Goal: Task Accomplishment & Management: Manage account settings

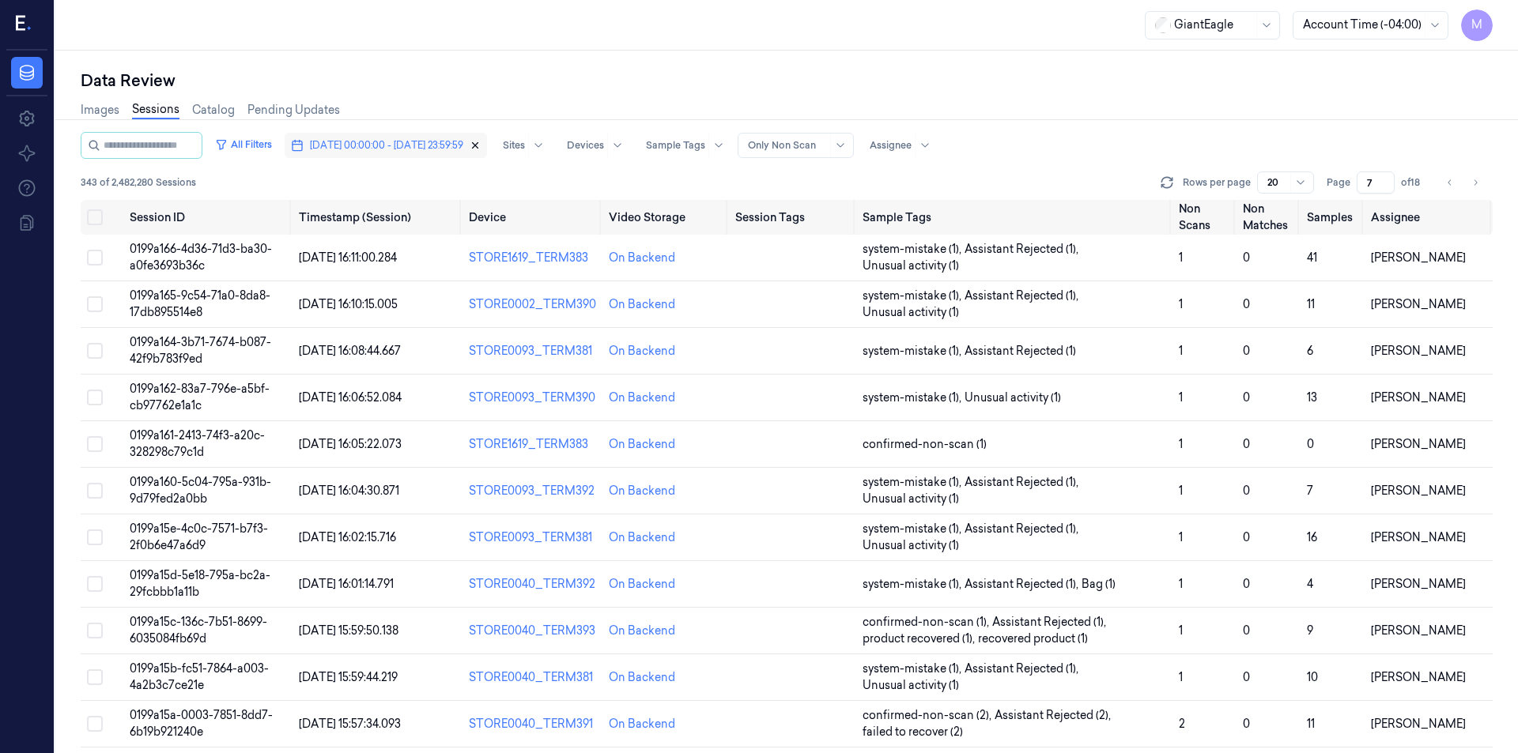
click at [481, 149] on icon "button" at bounding box center [475, 145] width 11 height 11
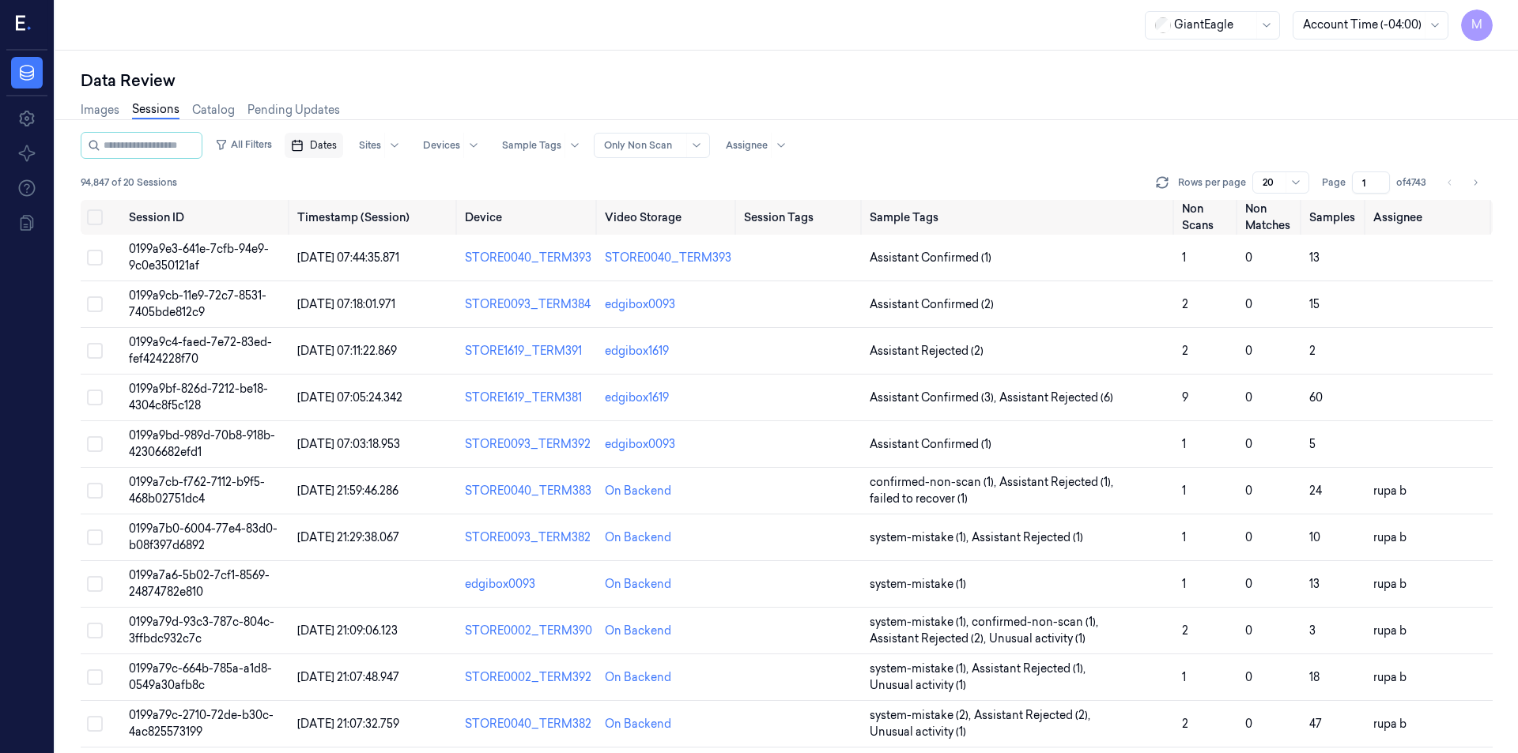
click at [337, 148] on span "Dates" at bounding box center [323, 145] width 27 height 14
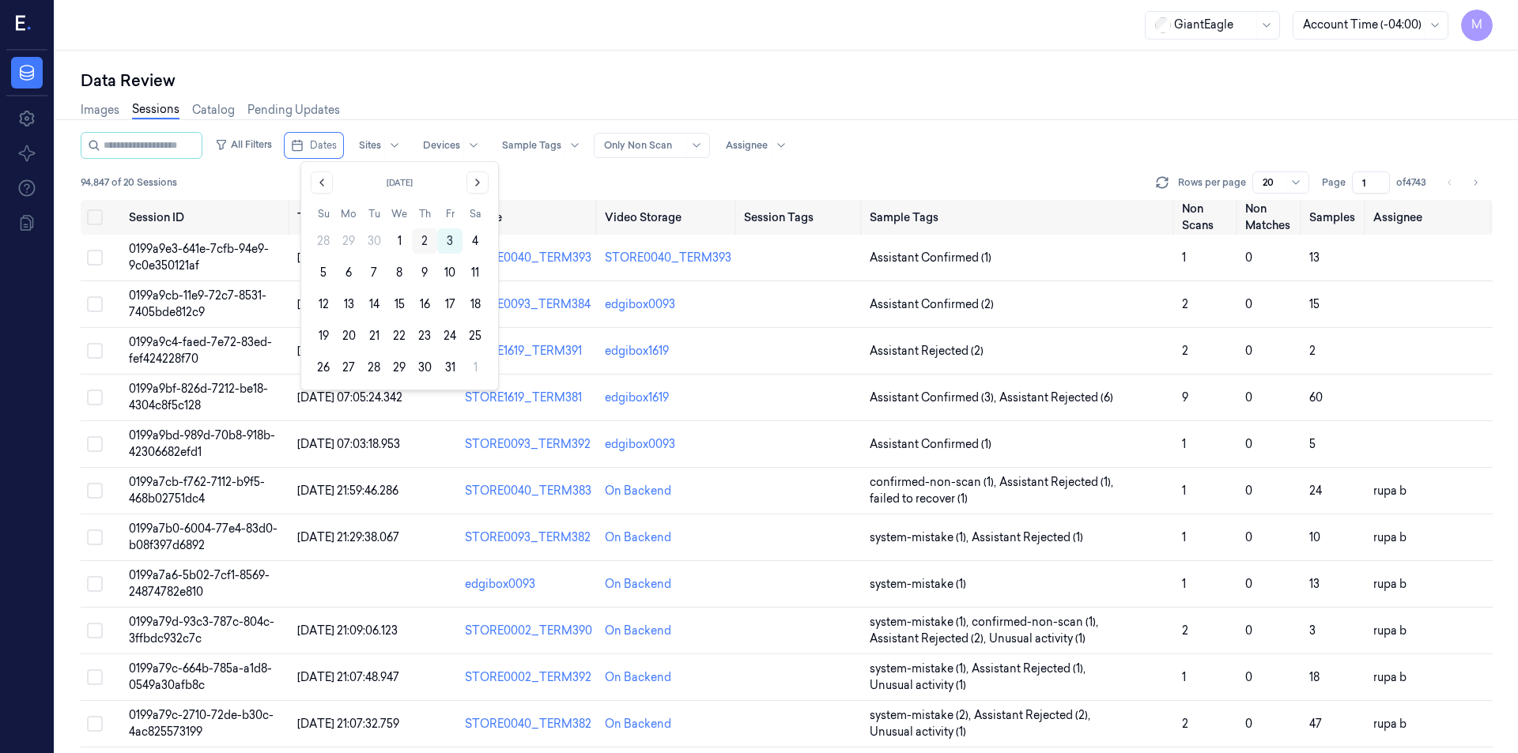
click at [415, 239] on button "2" at bounding box center [424, 240] width 25 height 25
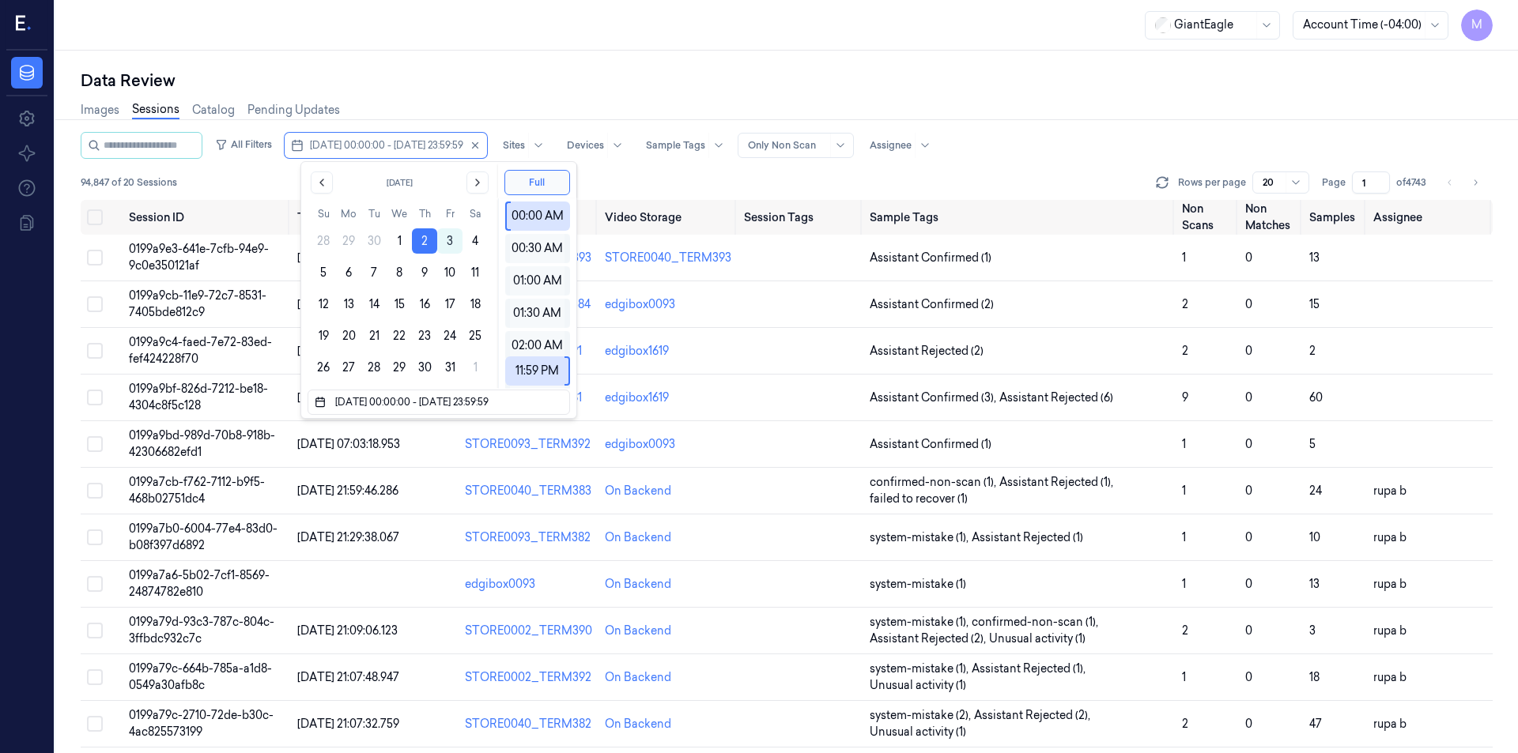
click at [443, 72] on div "Data Review" at bounding box center [787, 81] width 1412 height 22
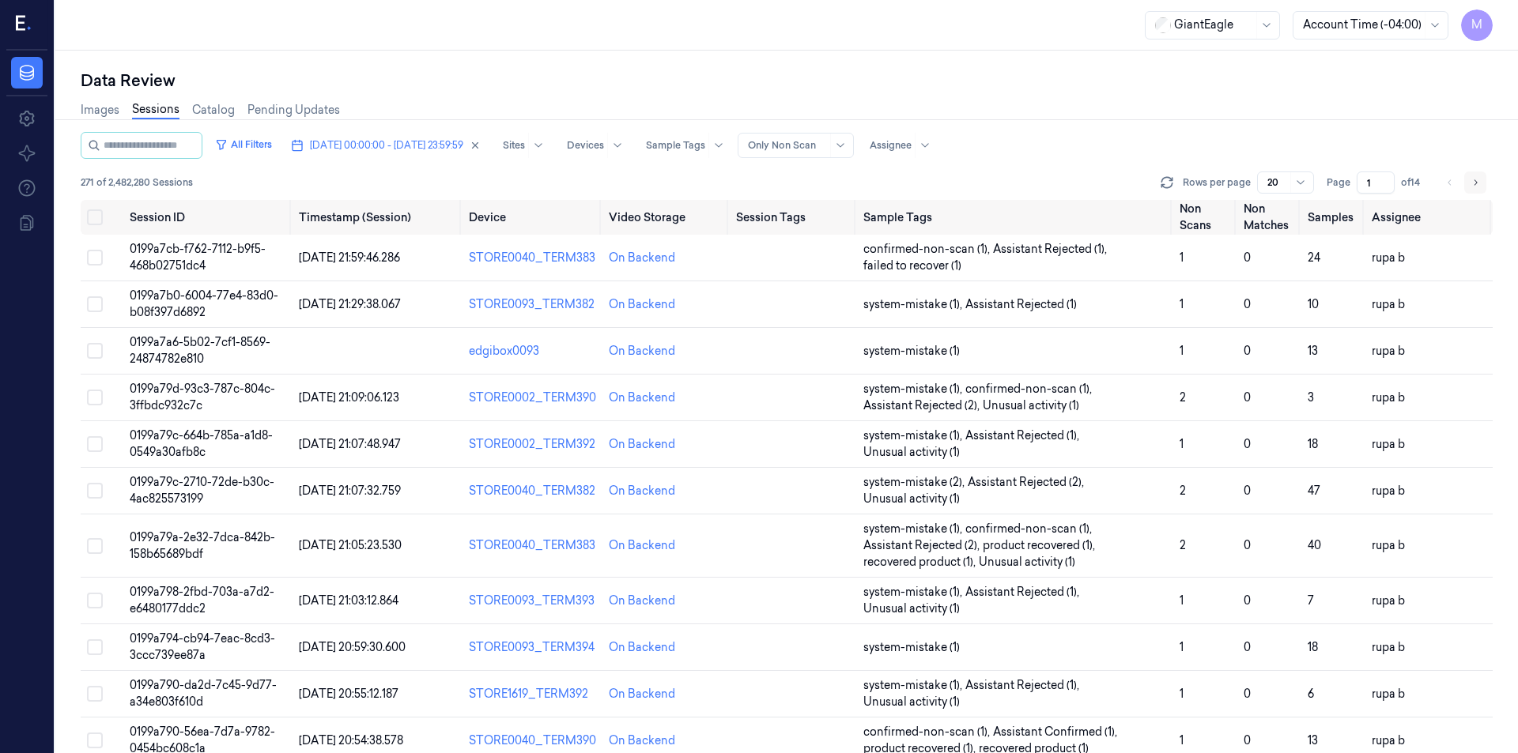
click at [1473, 185] on icon "Go to next page" at bounding box center [1474, 182] width 9 height 13
type input "2"
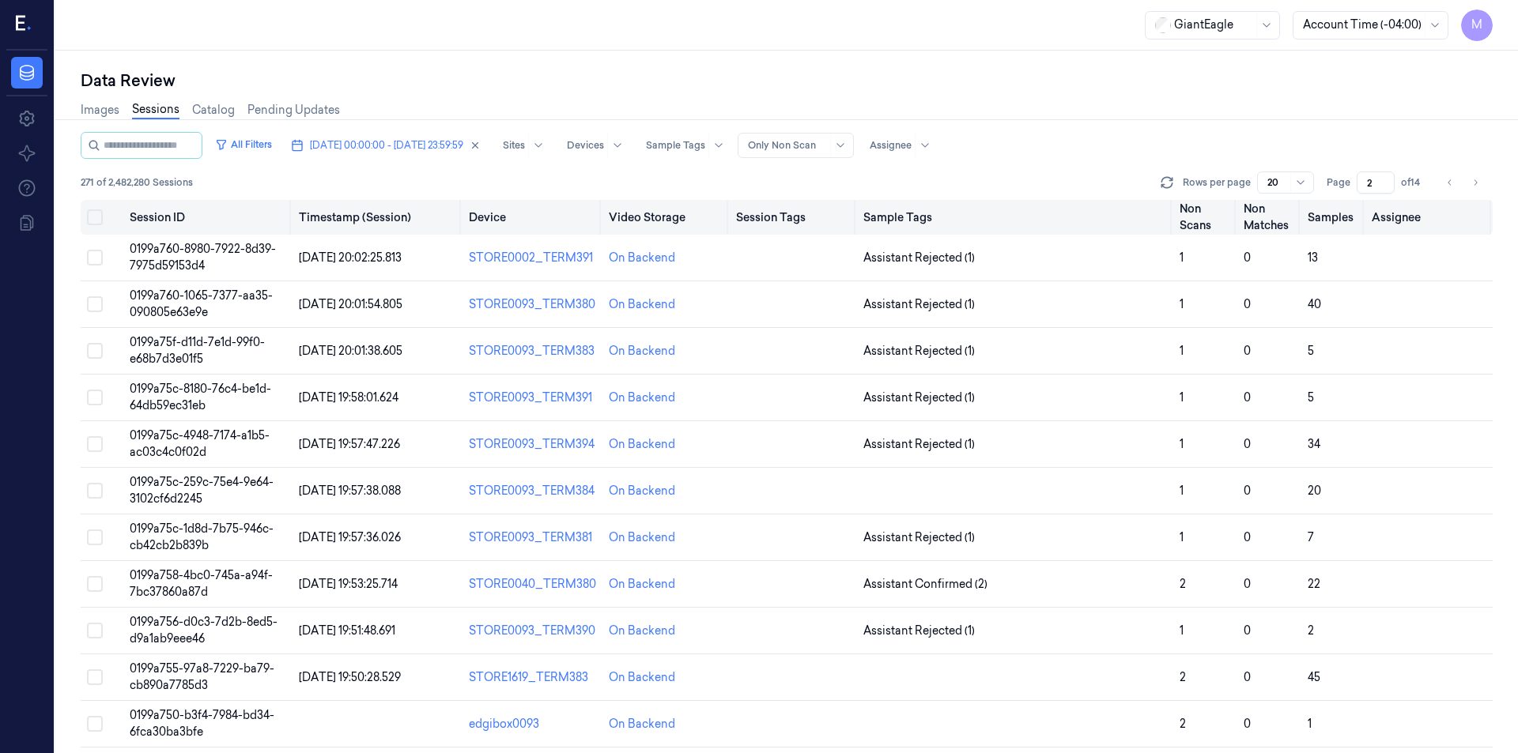
click at [96, 214] on button "Select all" at bounding box center [95, 217] width 16 height 16
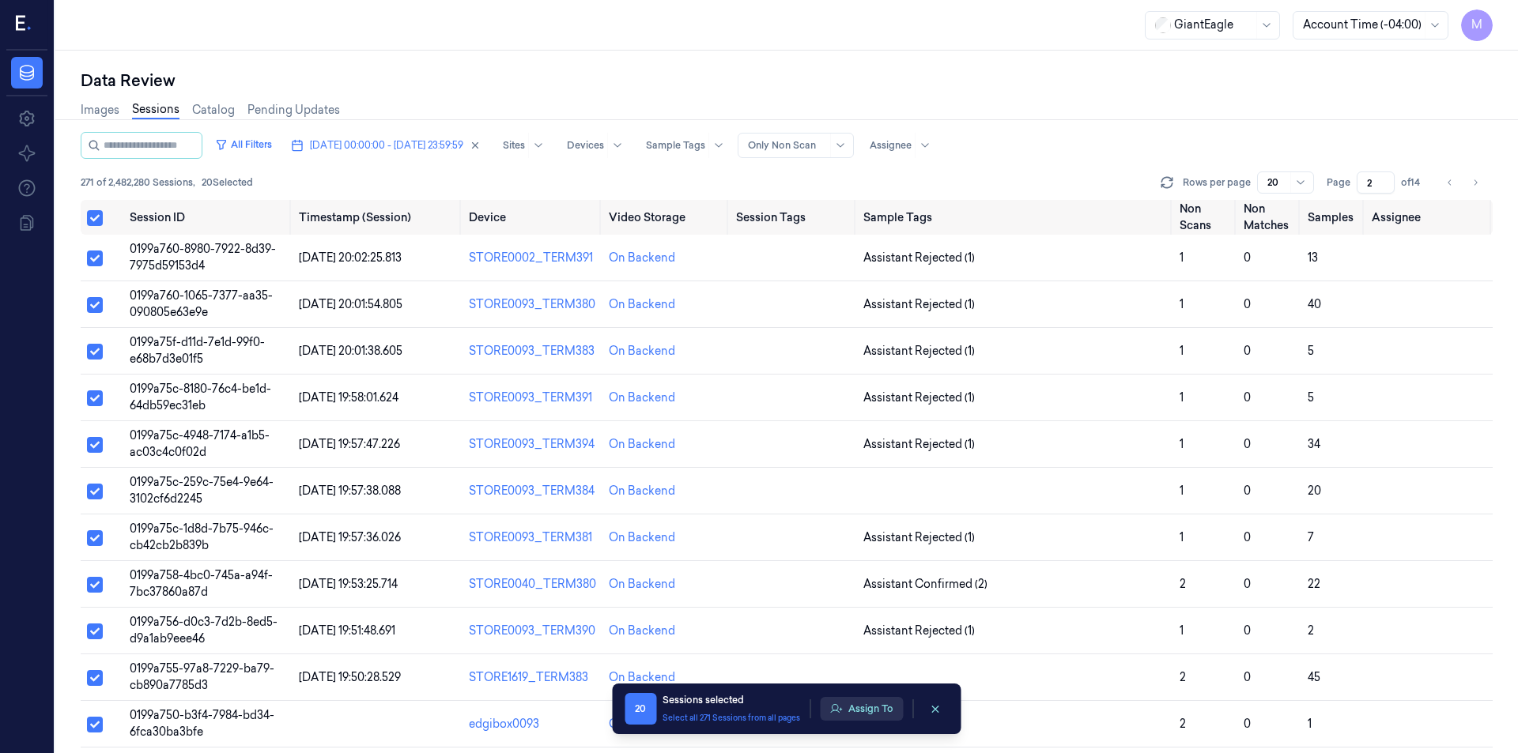
click at [866, 707] on button "Assign To" at bounding box center [861, 709] width 83 height 24
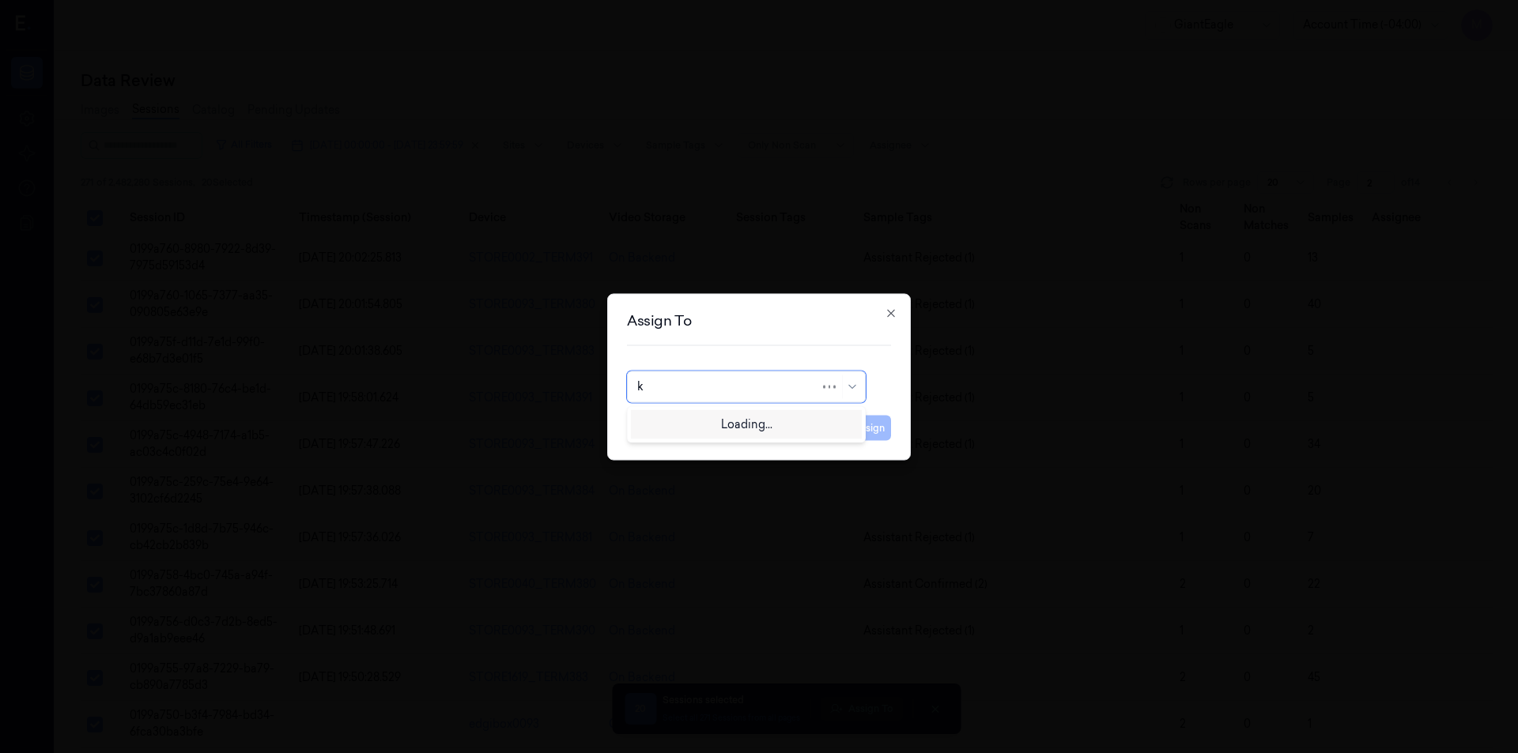
type input "ko"
click at [709, 427] on div "korisetty prem" at bounding box center [675, 422] width 76 height 17
click at [877, 420] on button "Assign" at bounding box center [868, 427] width 43 height 25
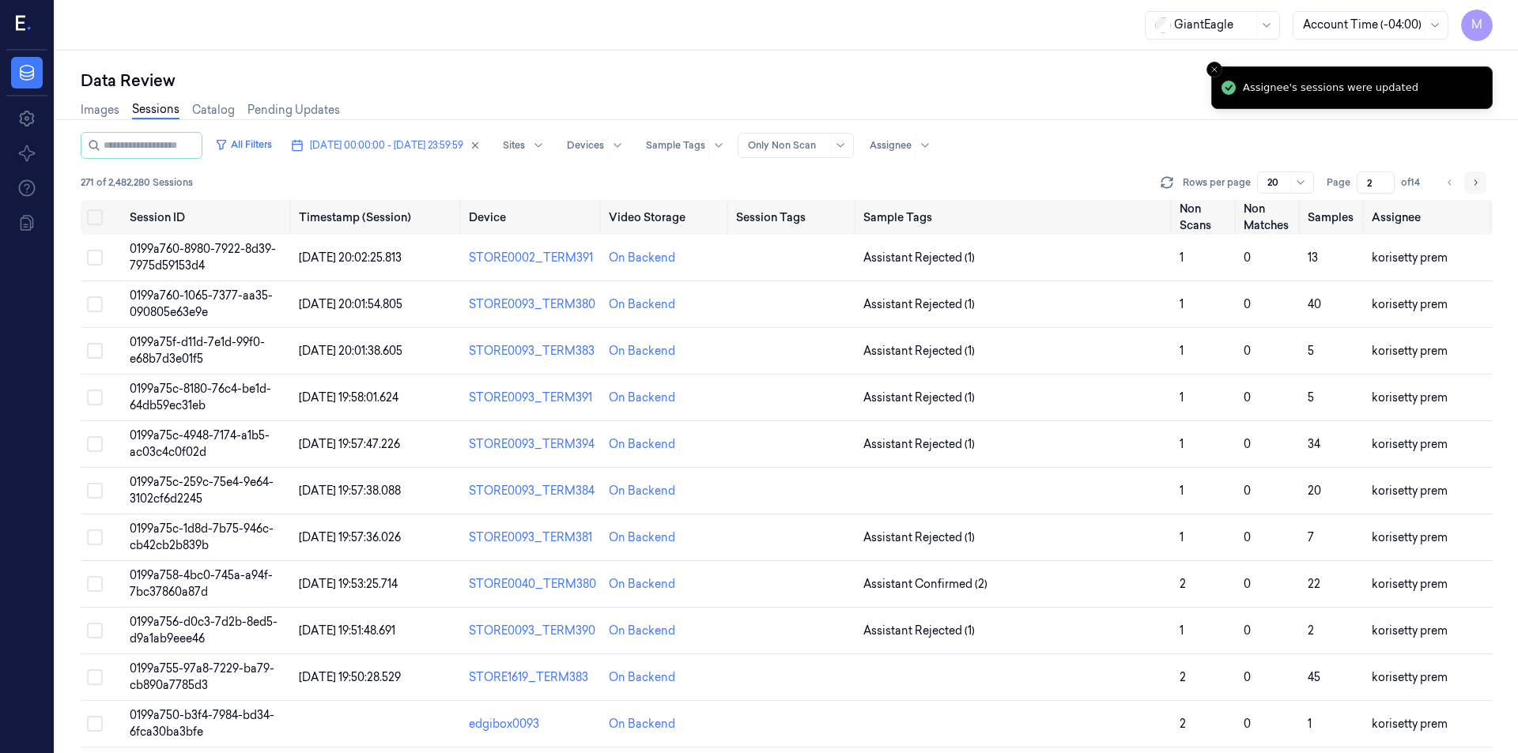
click at [1466, 186] on button "Go to next page" at bounding box center [1475, 183] width 22 height 22
type input "3"
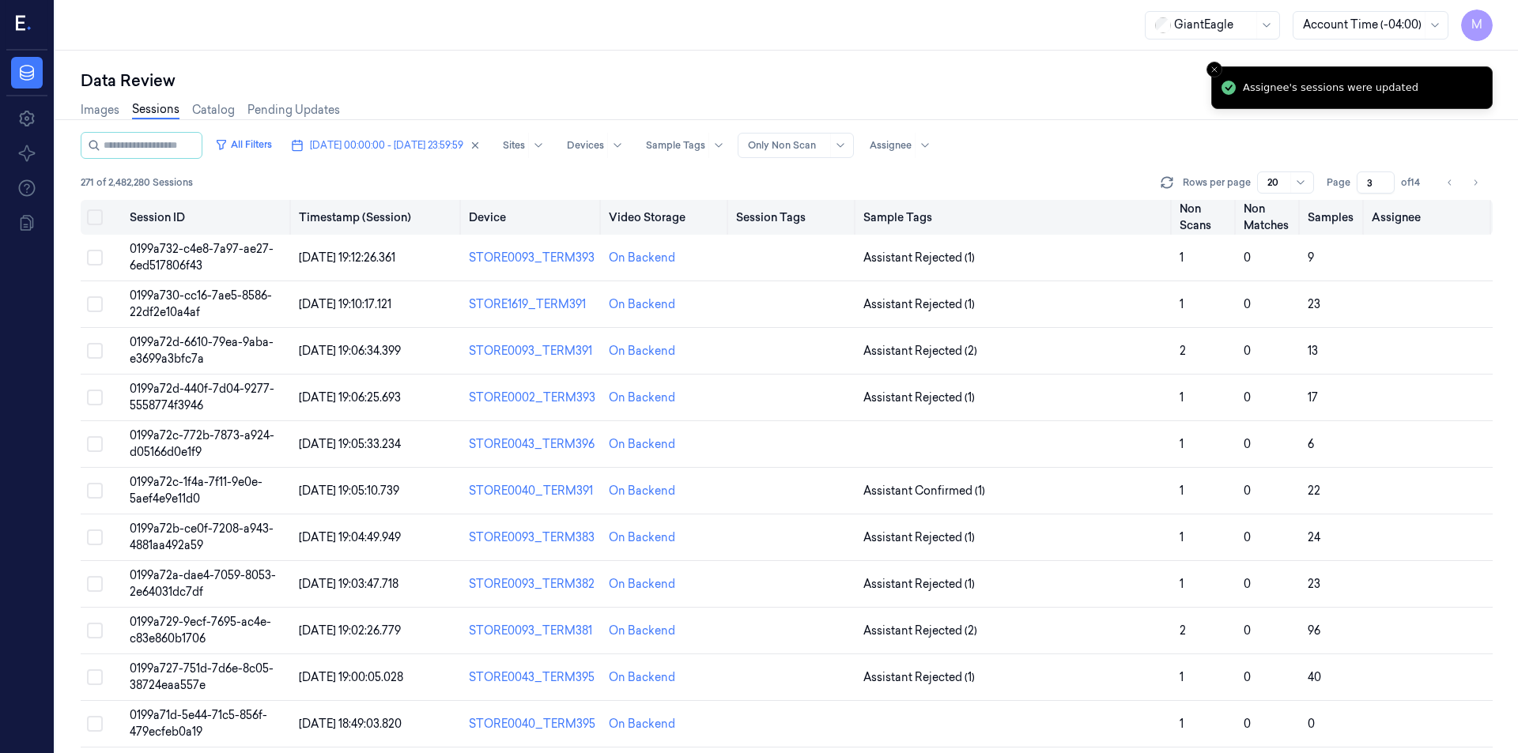
click at [98, 212] on button "Select all" at bounding box center [95, 217] width 16 height 16
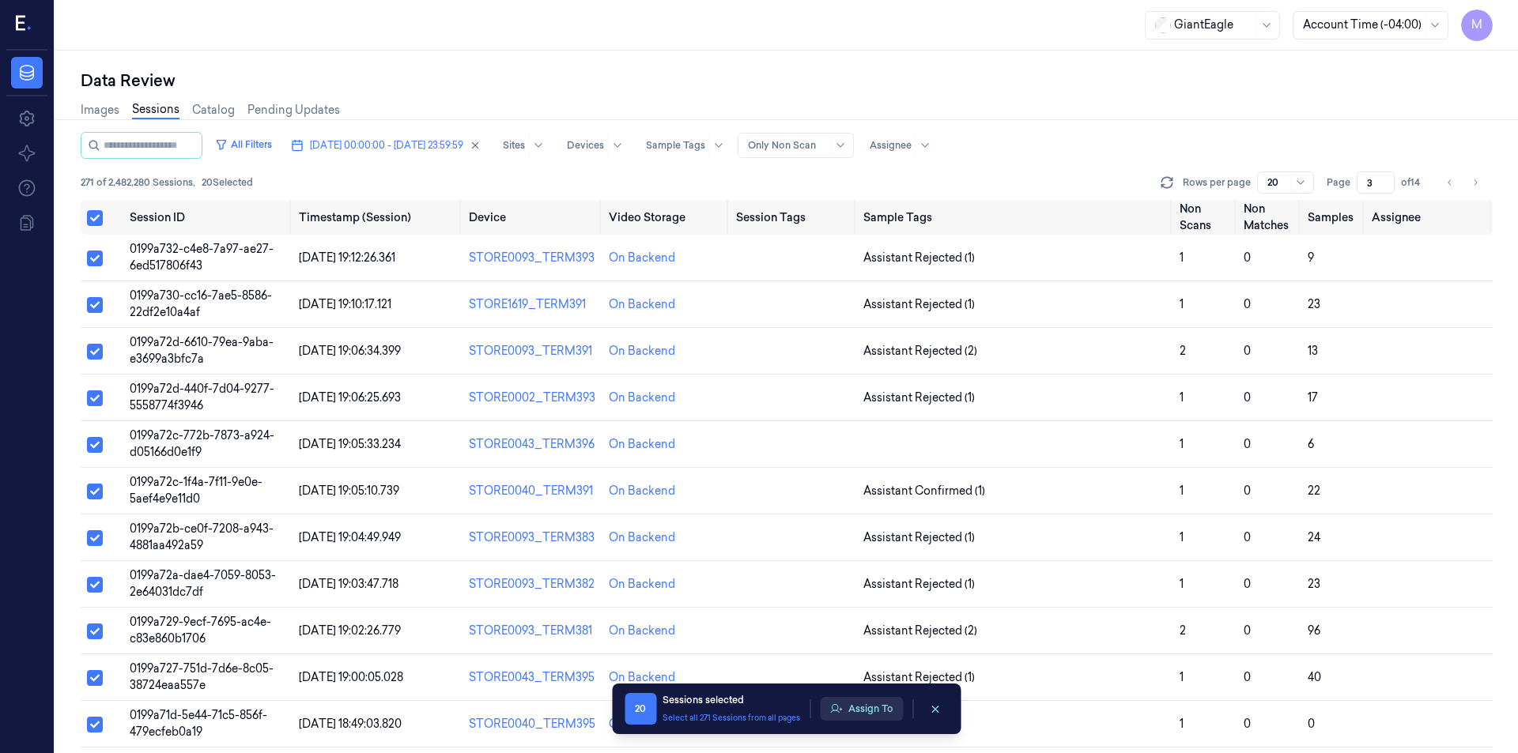
click at [851, 707] on button "Assign To" at bounding box center [861, 709] width 83 height 24
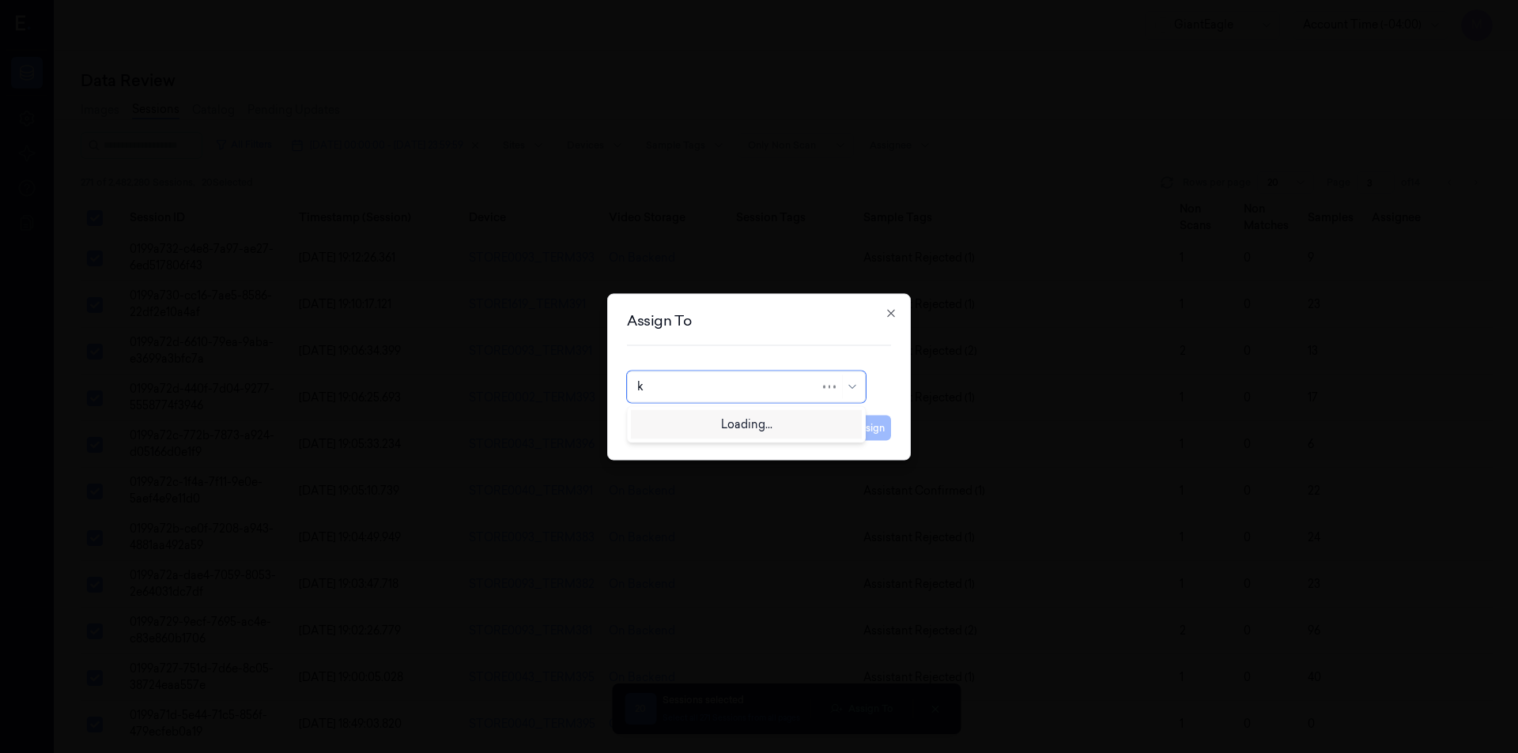
type input "ko"
click at [715, 425] on div "korisetty prem" at bounding box center [746, 422] width 218 height 17
click at [878, 429] on button "Assign" at bounding box center [868, 427] width 43 height 25
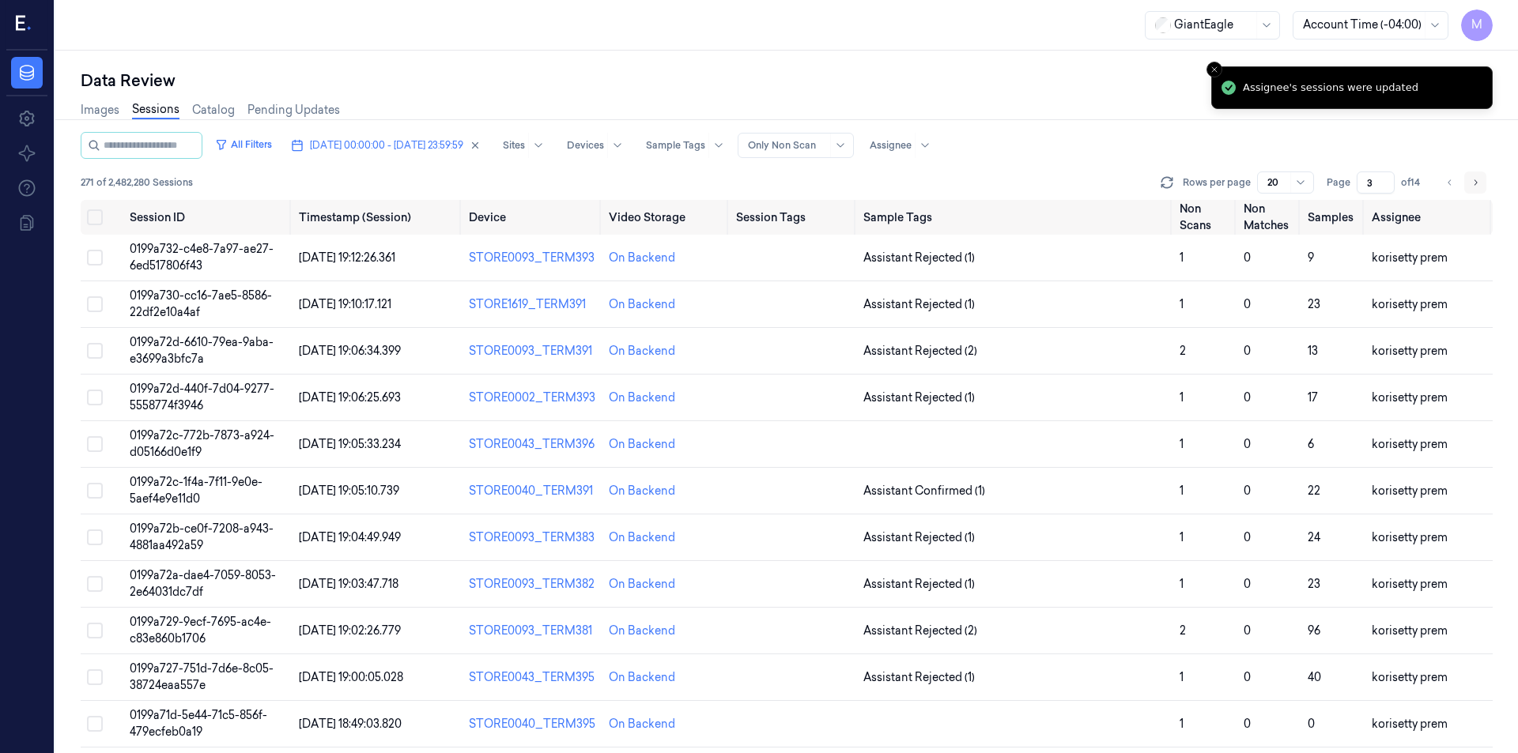
click at [1478, 187] on icon "Go to next page" at bounding box center [1474, 182] width 9 height 13
type input "4"
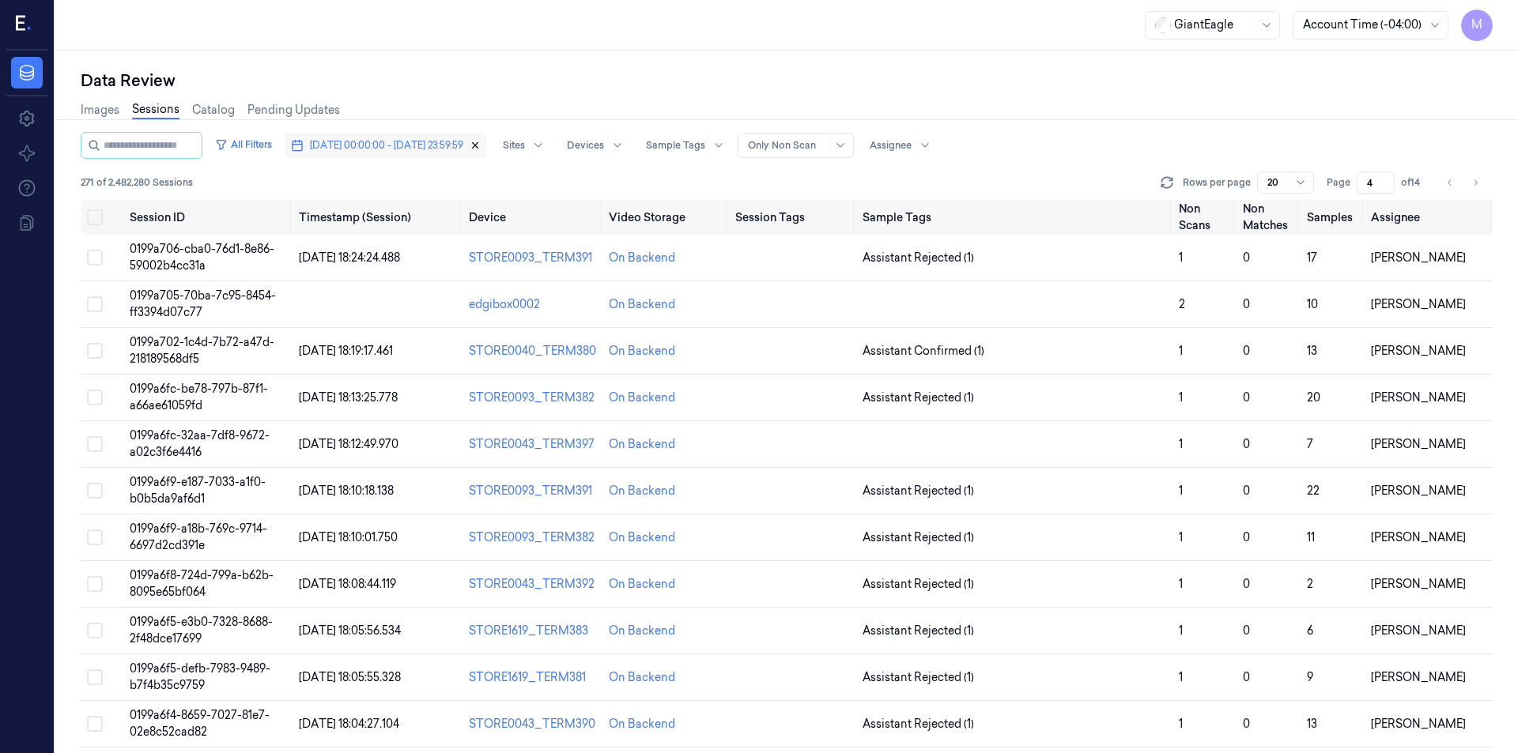
click at [481, 150] on icon "button" at bounding box center [475, 145] width 11 height 11
type input "1"
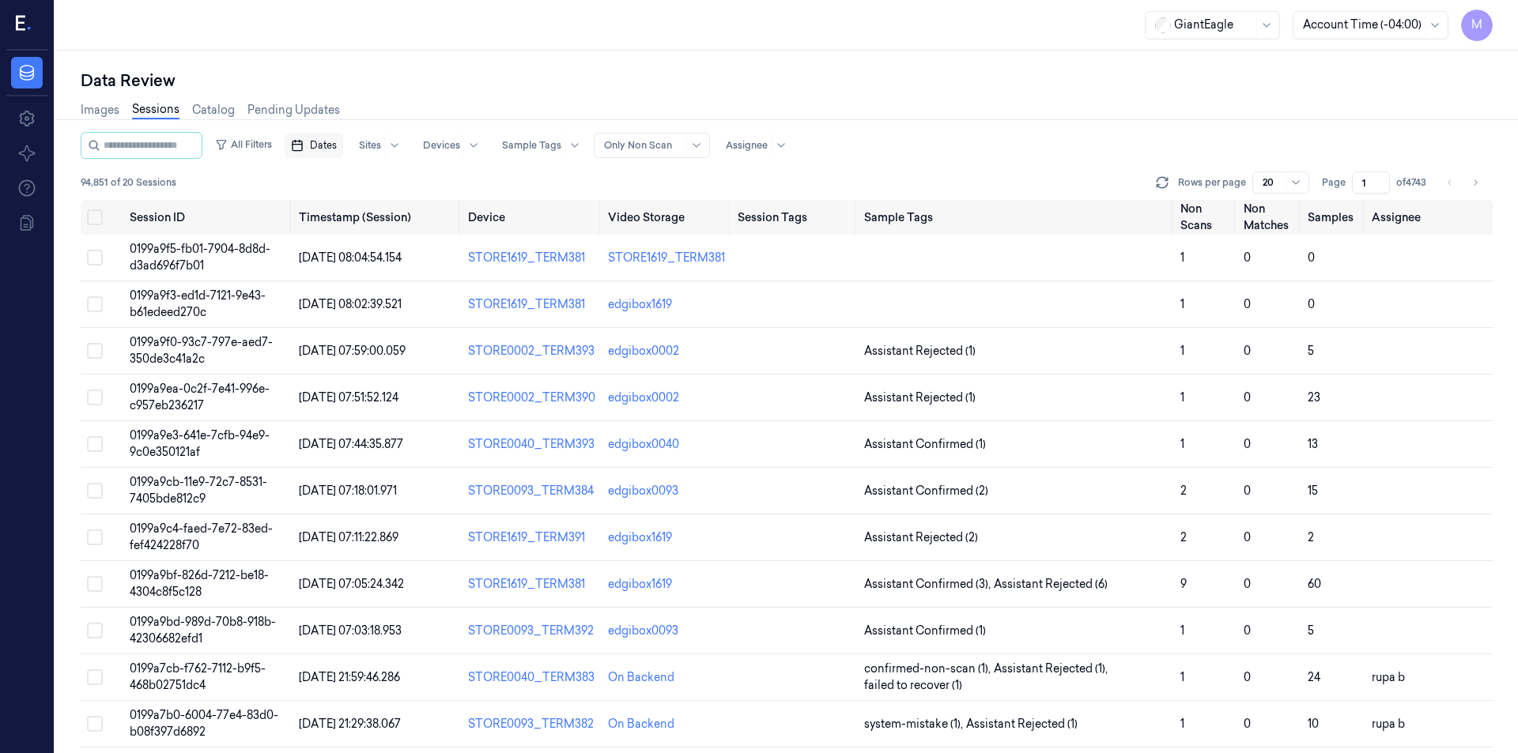
click at [337, 145] on span "Dates" at bounding box center [323, 145] width 27 height 14
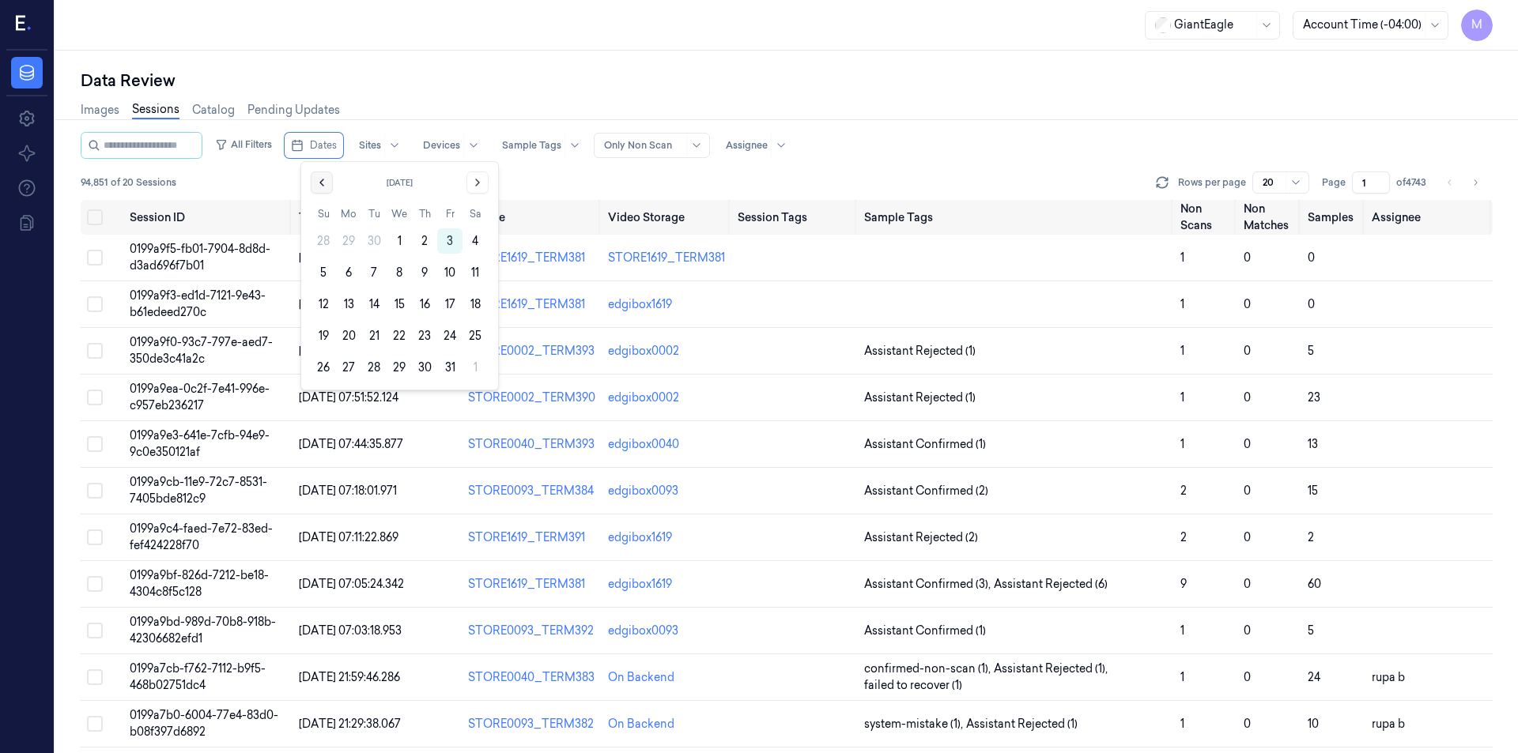
click at [327, 187] on icon "Go to the Previous Month" at bounding box center [321, 182] width 13 height 13
click at [372, 368] on button "30" at bounding box center [373, 367] width 25 height 25
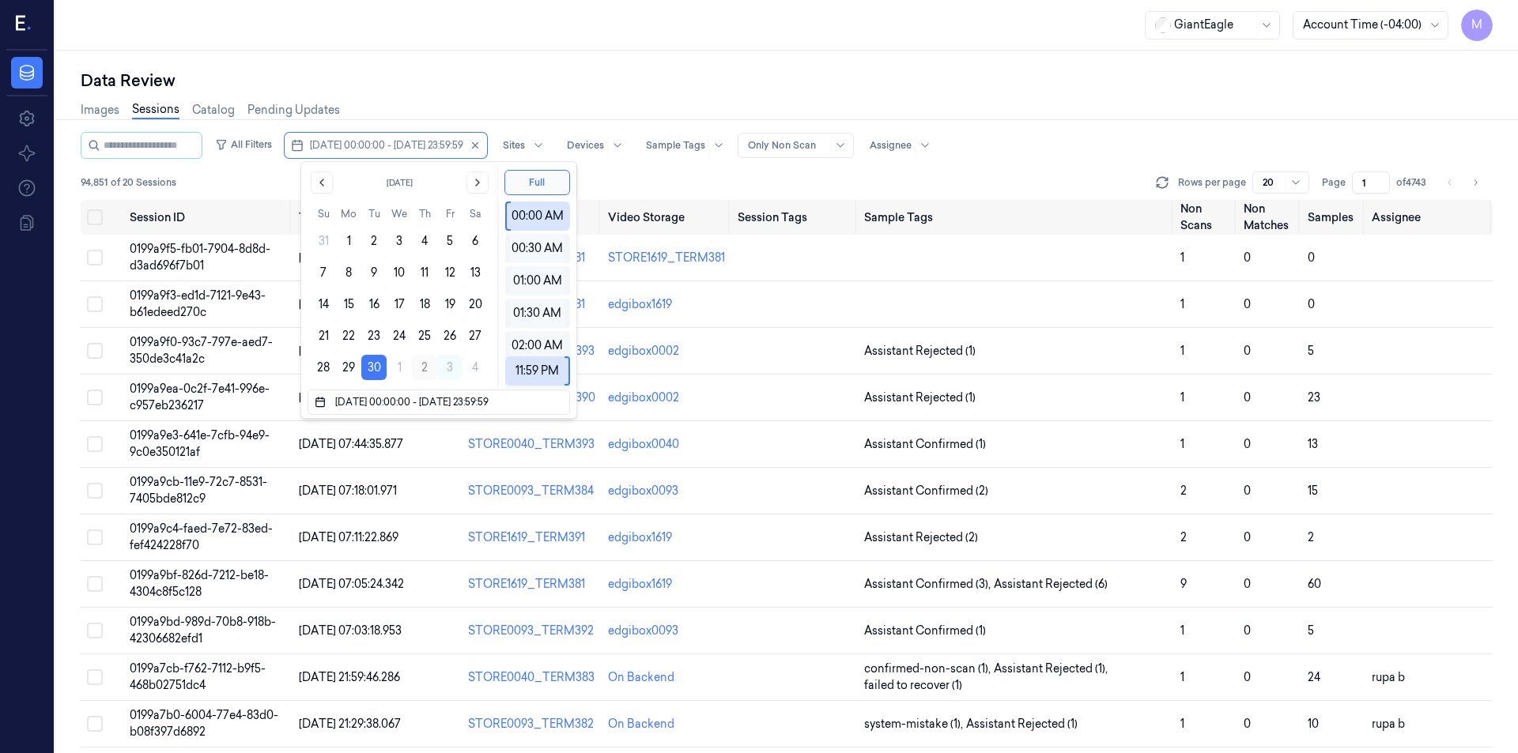
click at [419, 366] on button "2" at bounding box center [424, 367] width 25 height 25
type input "[DATE] 00:00:00 - [DATE] 23:59:59"
click at [498, 91] on div "Data Review" at bounding box center [787, 81] width 1412 height 22
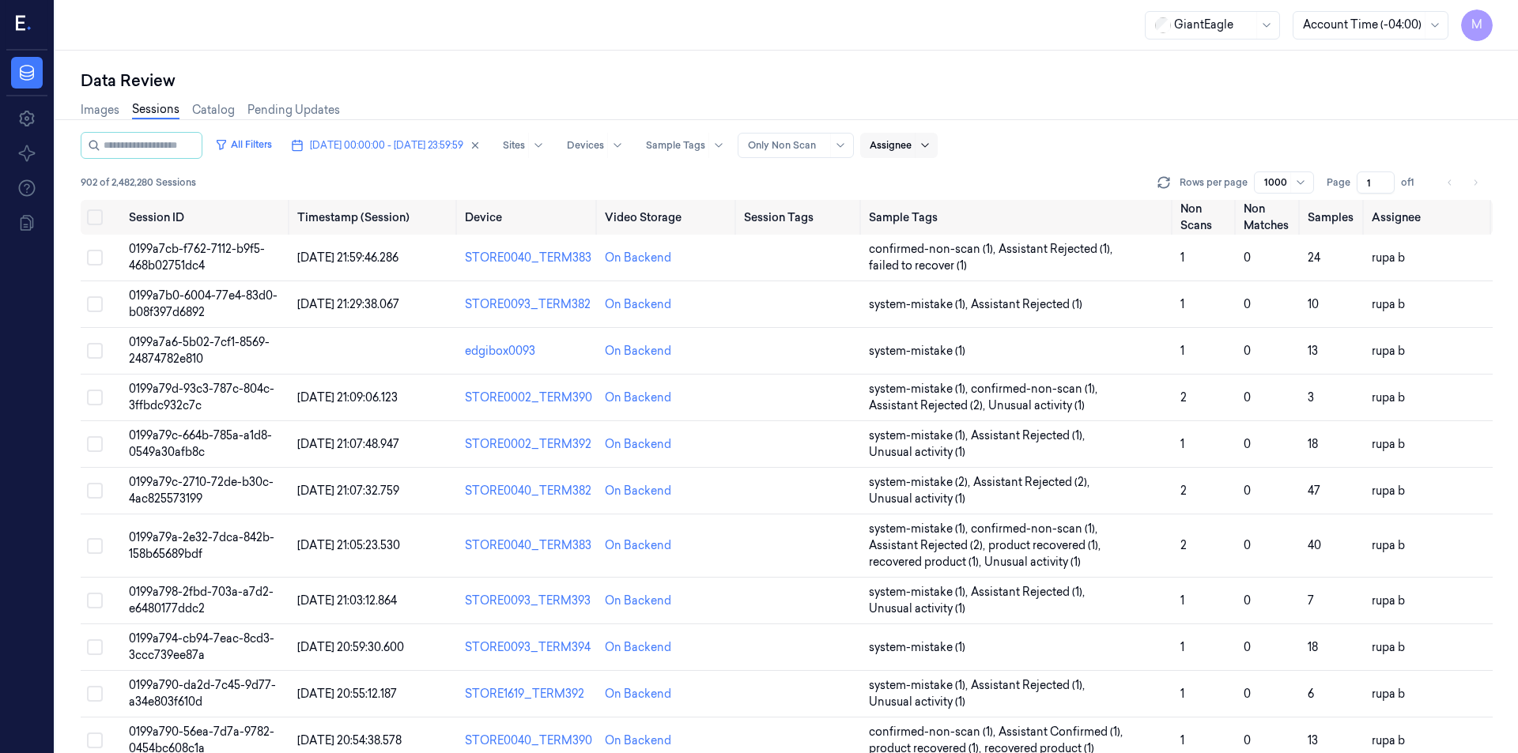
click at [934, 148] on div at bounding box center [925, 145] width 20 height 25
type input "mo"
click at [984, 209] on div "[PERSON_NAME]" at bounding box center [969, 206] width 95 height 17
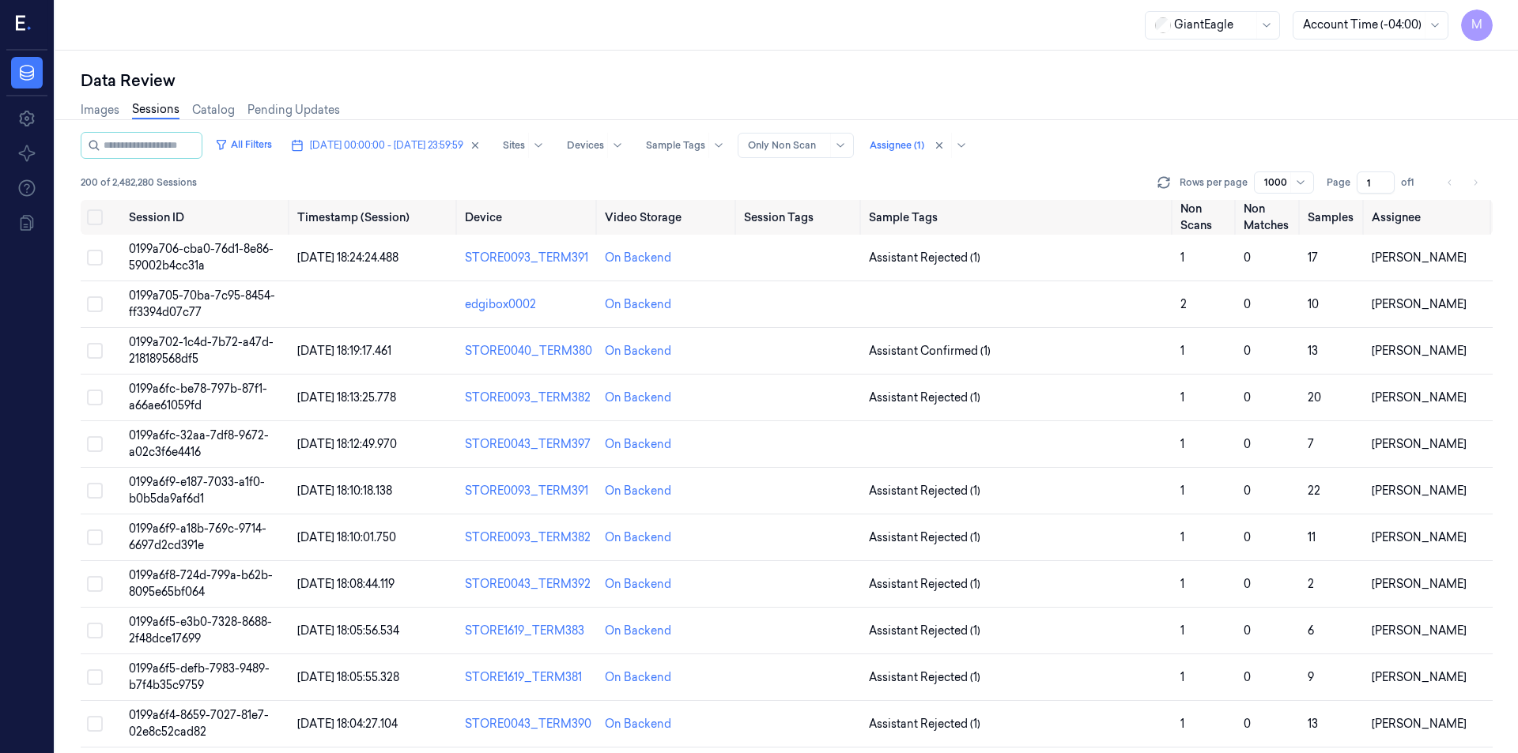
click at [1091, 157] on div "All Filters 30/09/2025 00:00:00 - 02/10/2025 23:59:59 Sites Devices Sample Tags…" at bounding box center [787, 145] width 1412 height 27
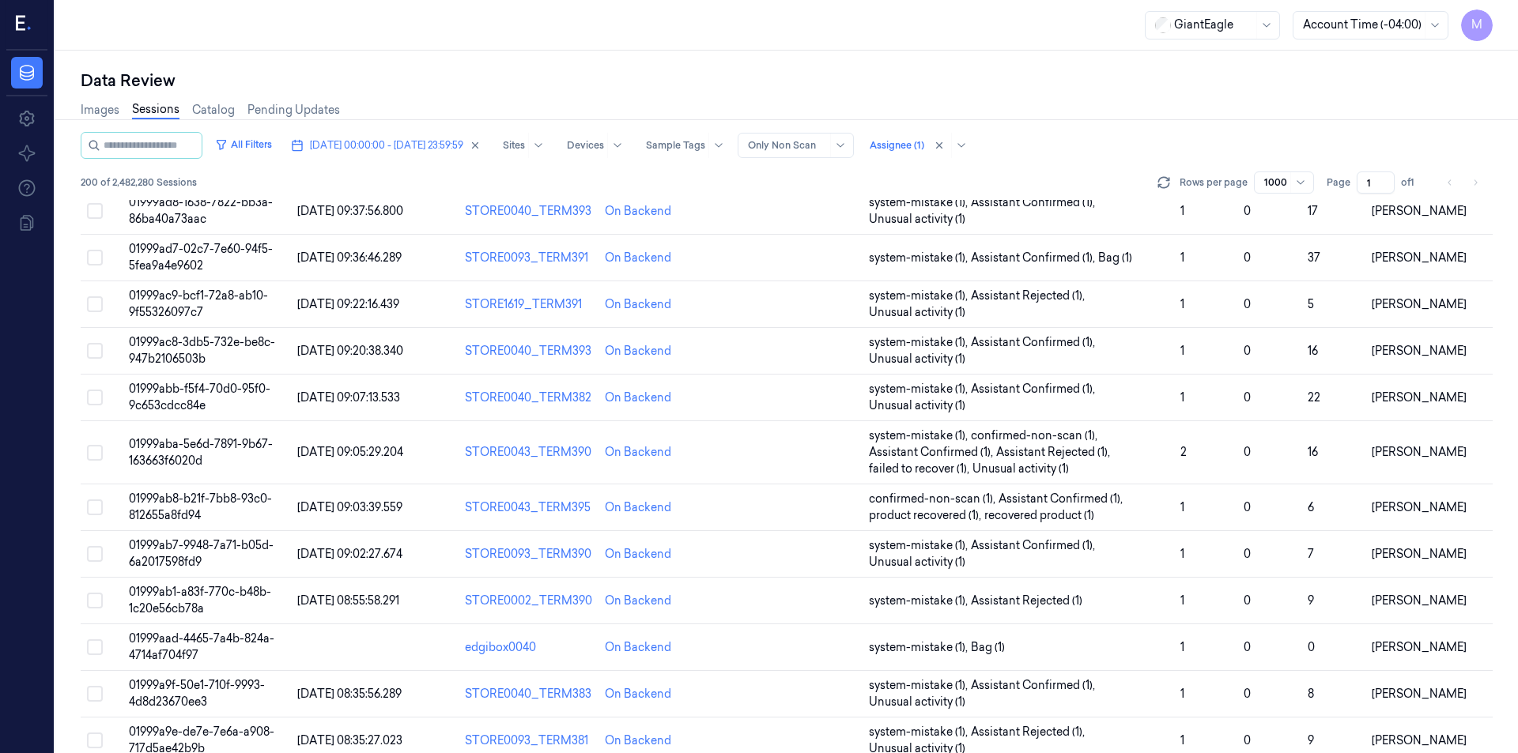
scroll to position [9087, 0]
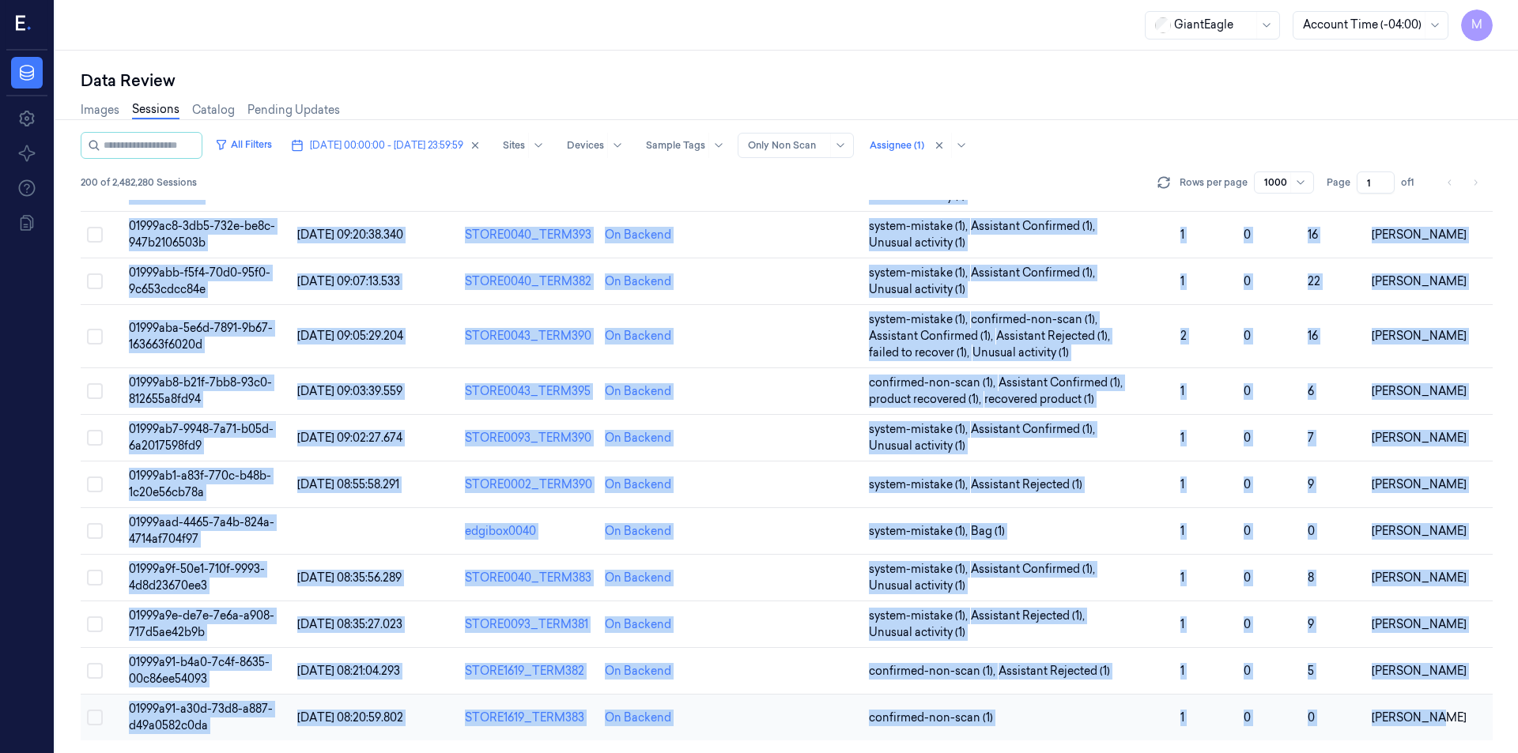
drag, startPoint x: 123, startPoint y: 243, endPoint x: 1470, endPoint y: 730, distance: 1432.4
copy tbody "0199a706-cba0-76d1-8e86-59002b4cc31a 02/10/2025 18:24:24.488 STORE0093_TERM391 …"
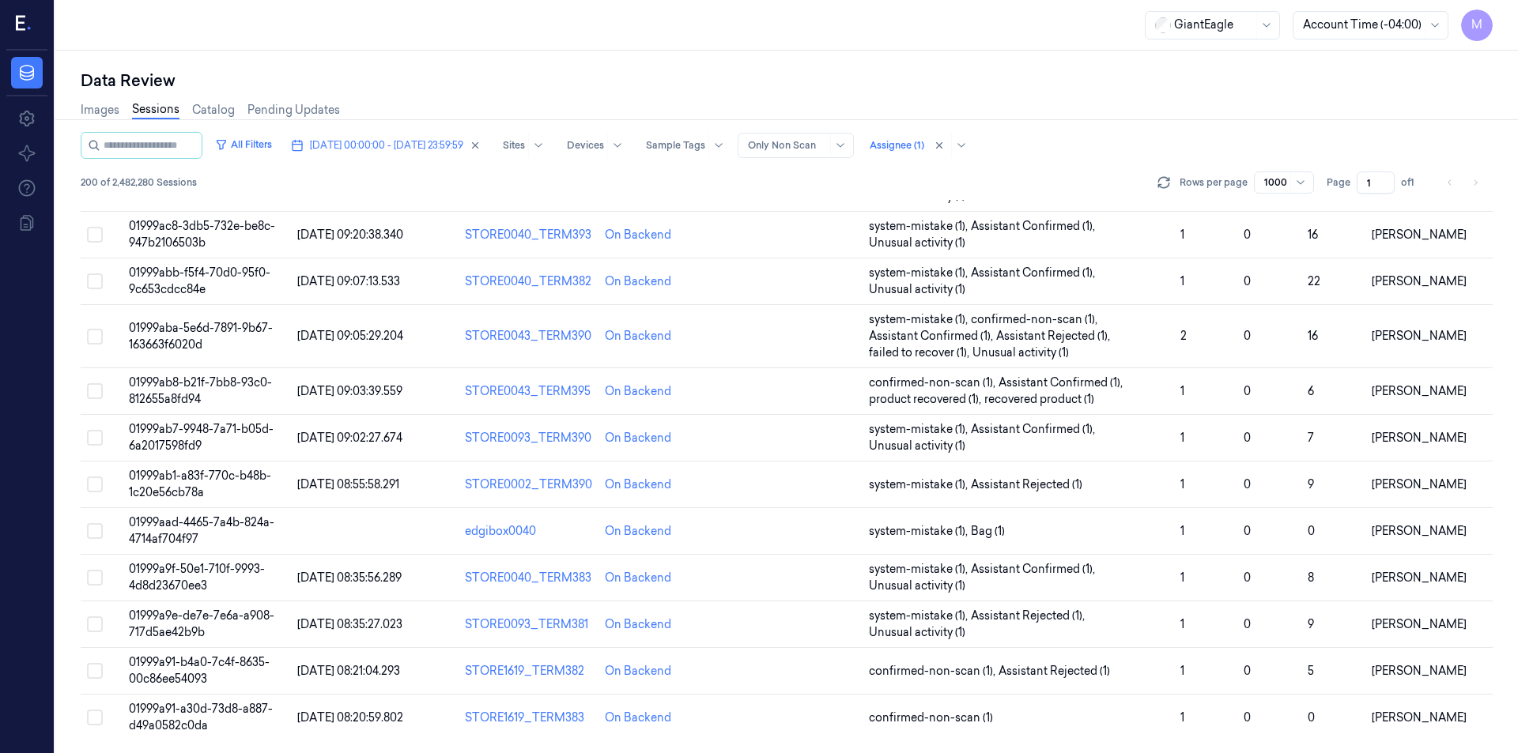
click at [1023, 49] on div "GiantEagle Account Time (-04:00) M" at bounding box center [786, 25] width 1463 height 51
drag, startPoint x: 115, startPoint y: 247, endPoint x: 1517, endPoint y: 784, distance: 1501.6
click at [1517, 753] on html "M Data Settings About Support Documentation GiantEagle Account Time (-04:00) M …" at bounding box center [759, 376] width 1518 height 753
copy thead "Session ID Timestamp (Session) Device Video Storage Session Tags Sample Tags No…"
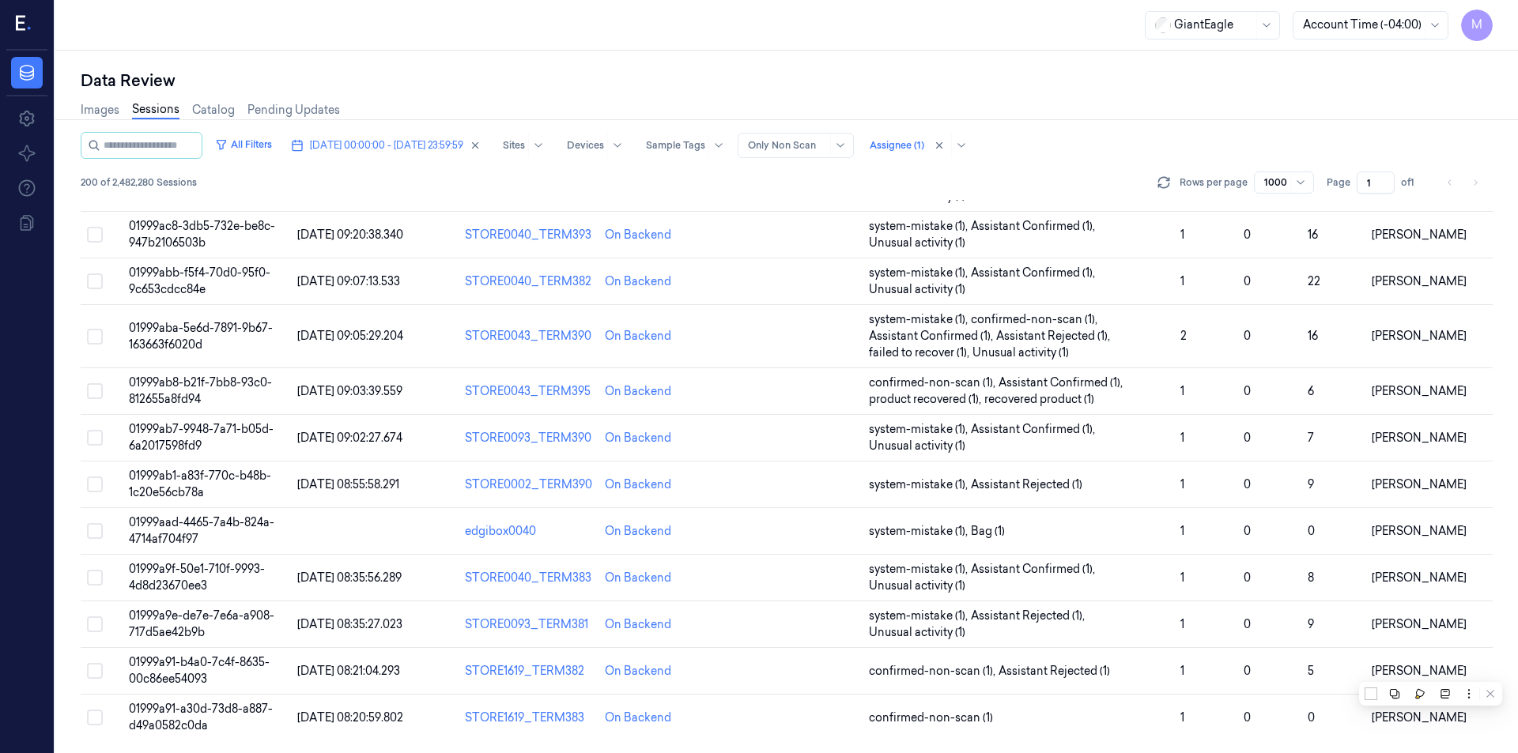
copy thead "Session ID Timestamp (Session) Device Video Storage Session Tags Sample Tags No…"
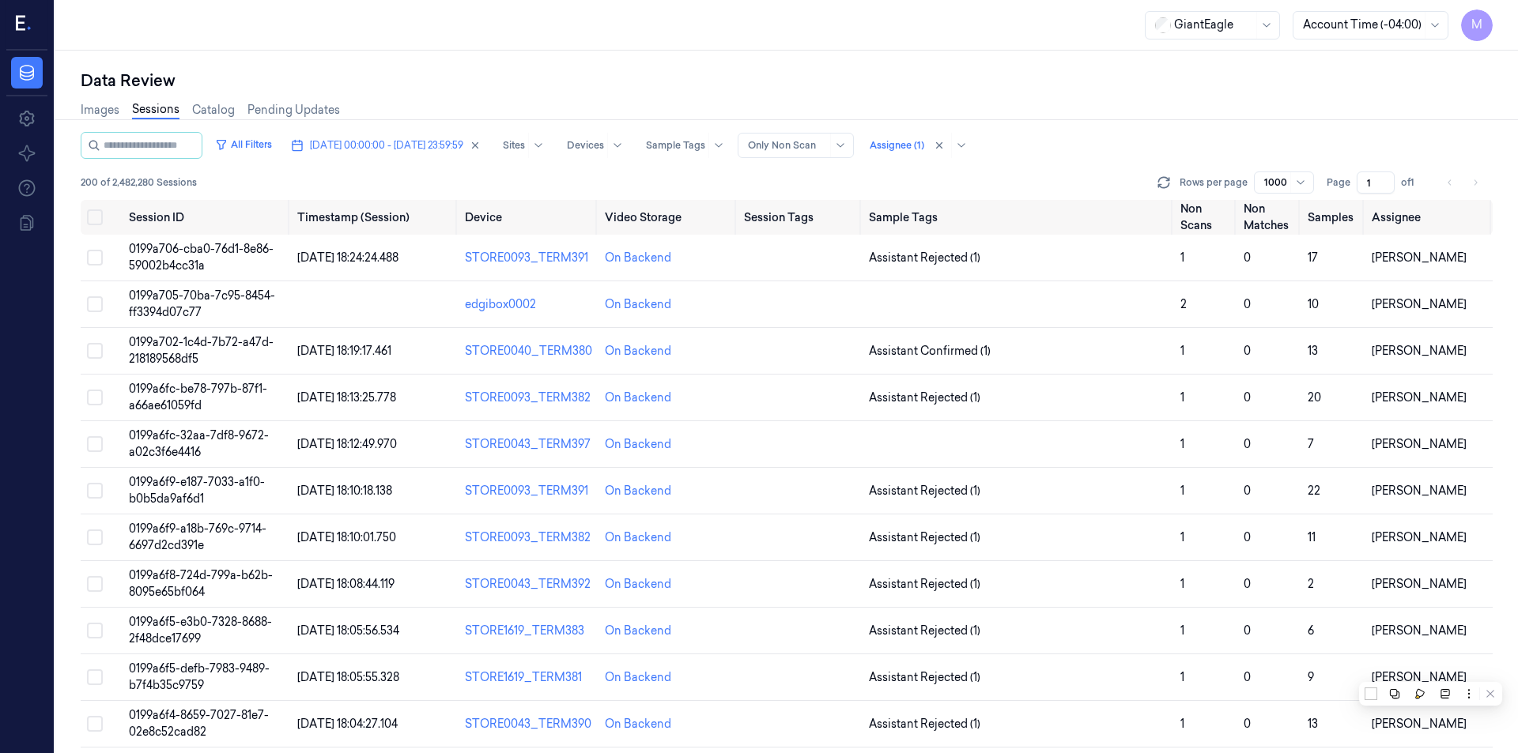
click at [1096, 107] on div "Images Sessions Catalog Pending Updates" at bounding box center [787, 112] width 1412 height 40
click at [481, 149] on icon "button" at bounding box center [475, 145] width 11 height 11
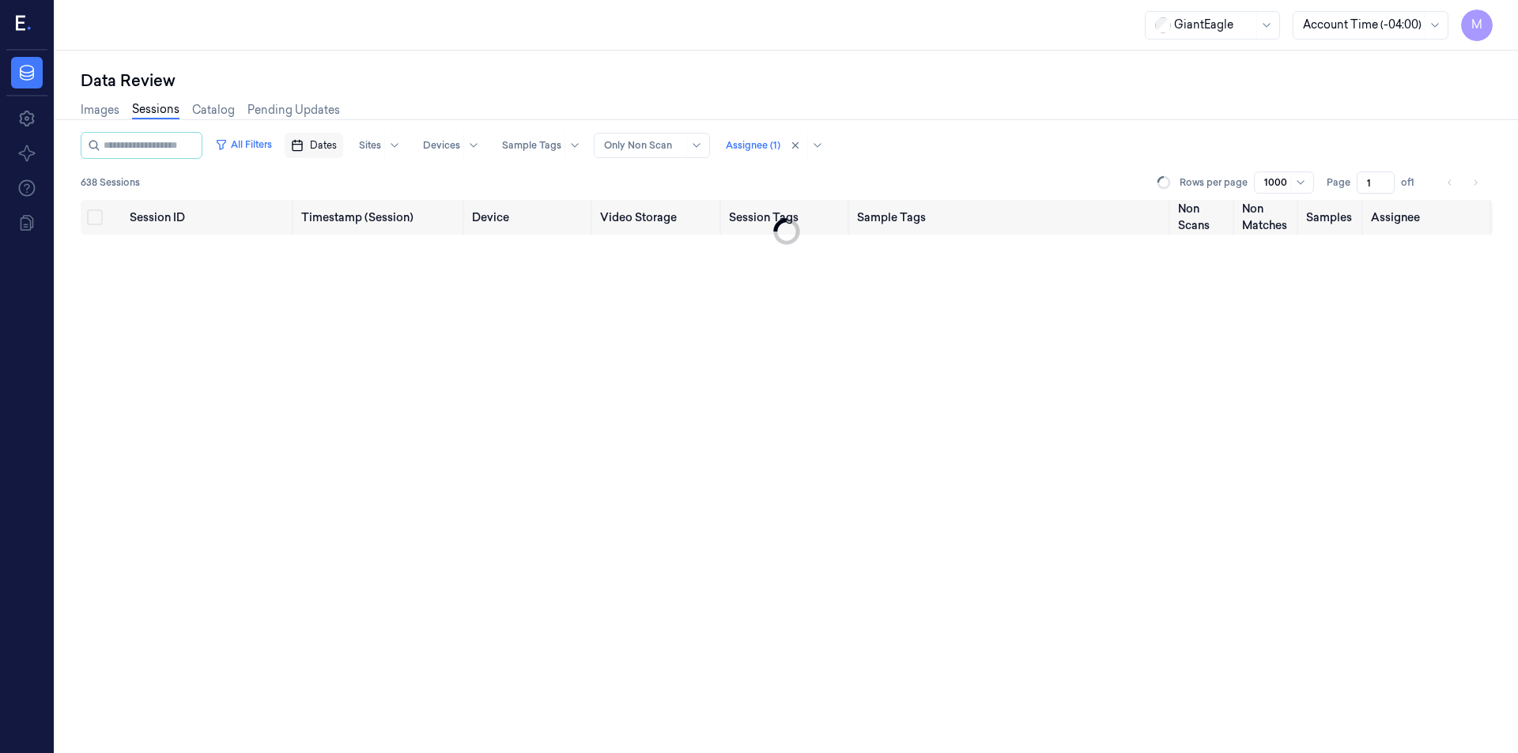
click at [334, 149] on span "Dates" at bounding box center [323, 145] width 27 height 14
click at [428, 242] on button "2" at bounding box center [424, 240] width 25 height 25
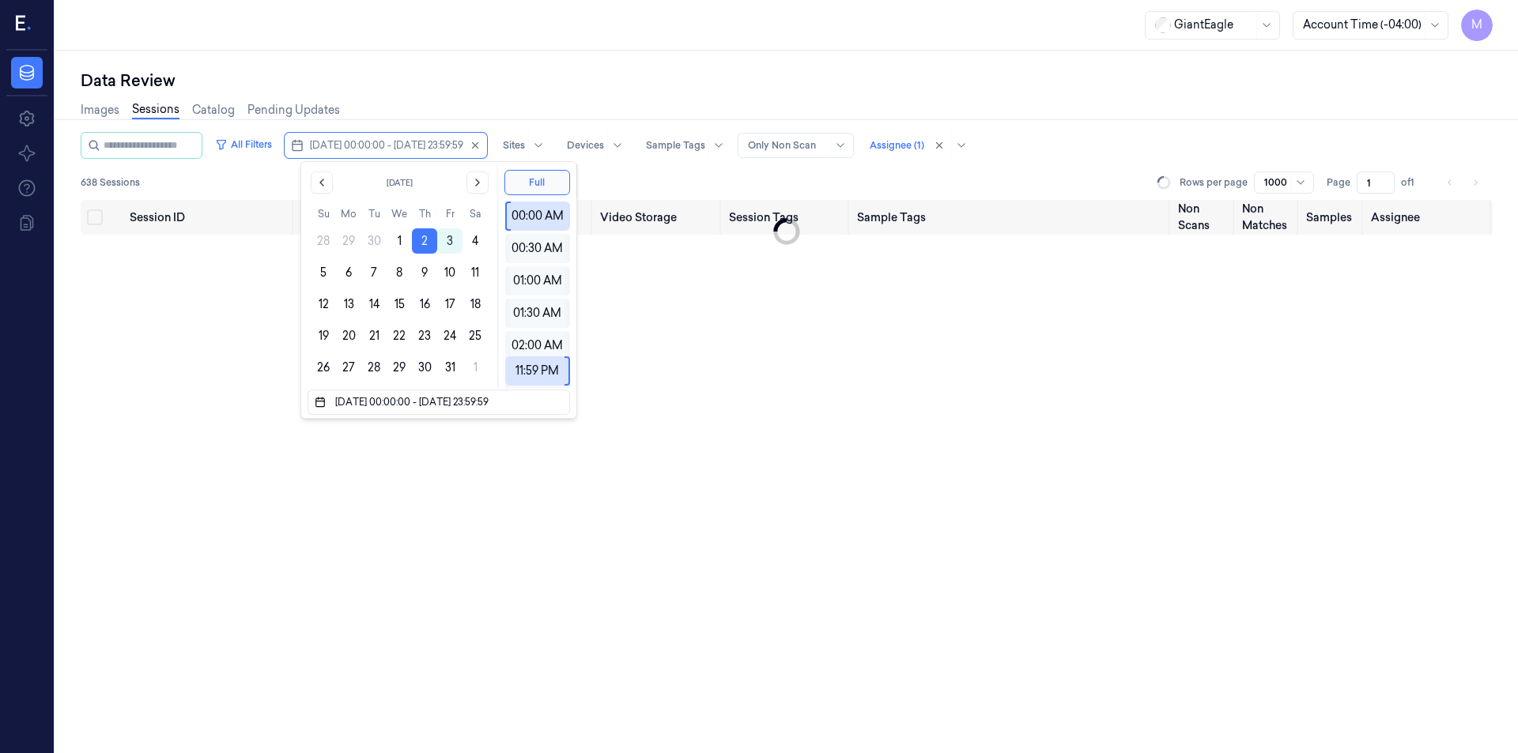
click at [530, 95] on div "Images Sessions Catalog Pending Updates" at bounding box center [787, 112] width 1412 height 40
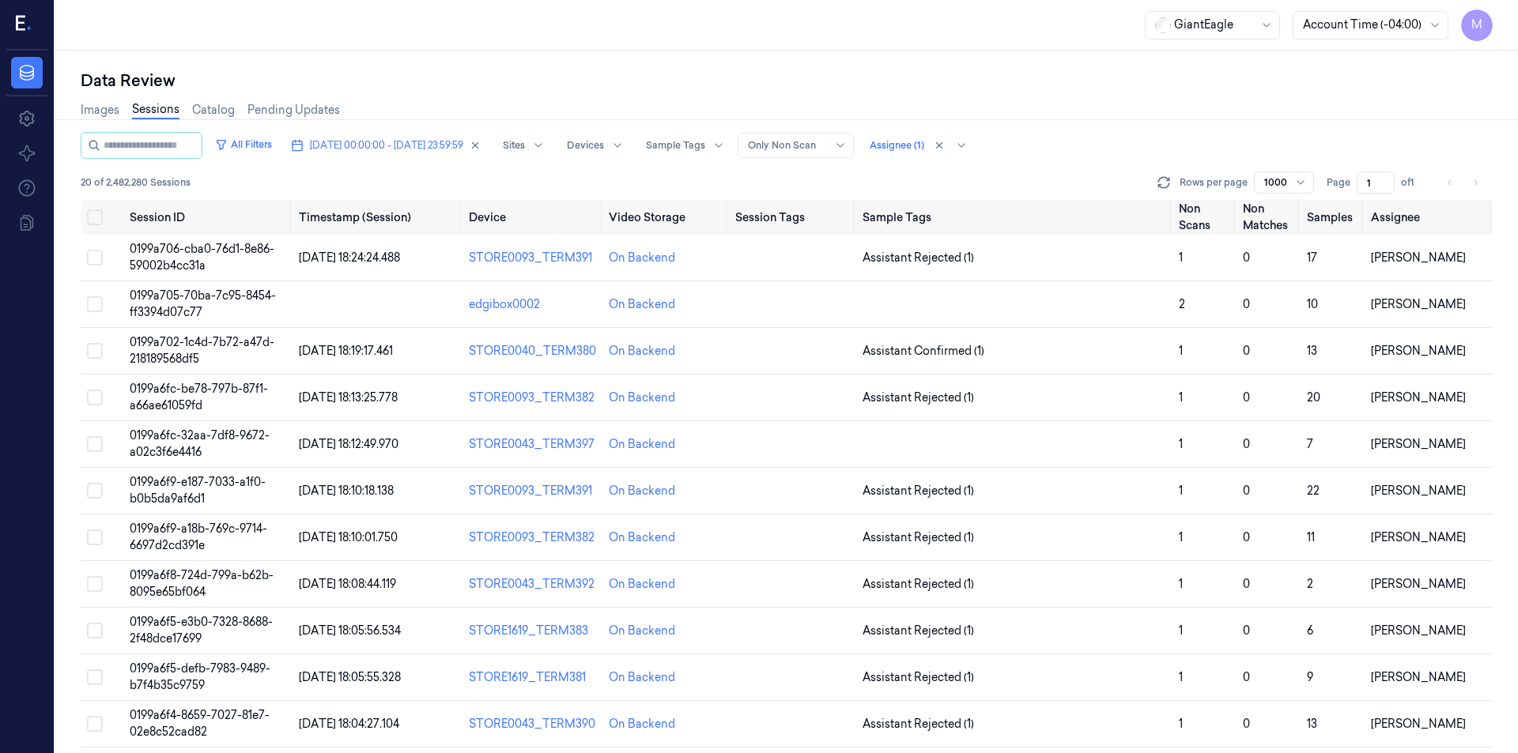
click at [859, 77] on div "Data Review" at bounding box center [787, 81] width 1412 height 22
click at [1476, 183] on li "pagination" at bounding box center [1475, 183] width 22 height 22
click at [1264, 134] on div "All Filters 02/10/2025 00:00:00 - 02/10/2025 23:59:59 Sites Devices Sample Tags…" at bounding box center [787, 145] width 1412 height 27
click at [1474, 184] on li "pagination" at bounding box center [1475, 183] width 22 height 22
click at [478, 145] on icon "button" at bounding box center [476, 146] width 6 height 6
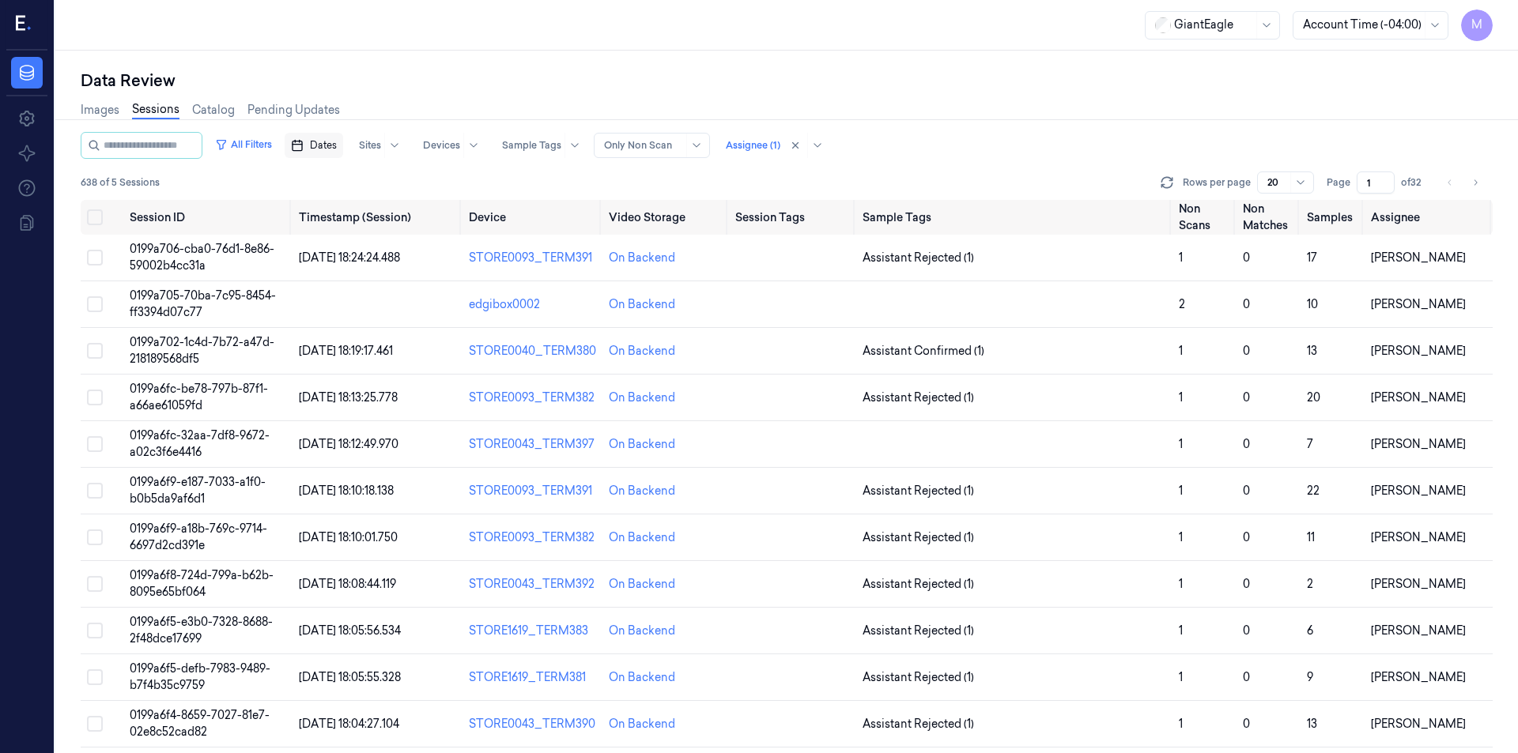
click at [337, 147] on span "Dates" at bounding box center [323, 145] width 27 height 14
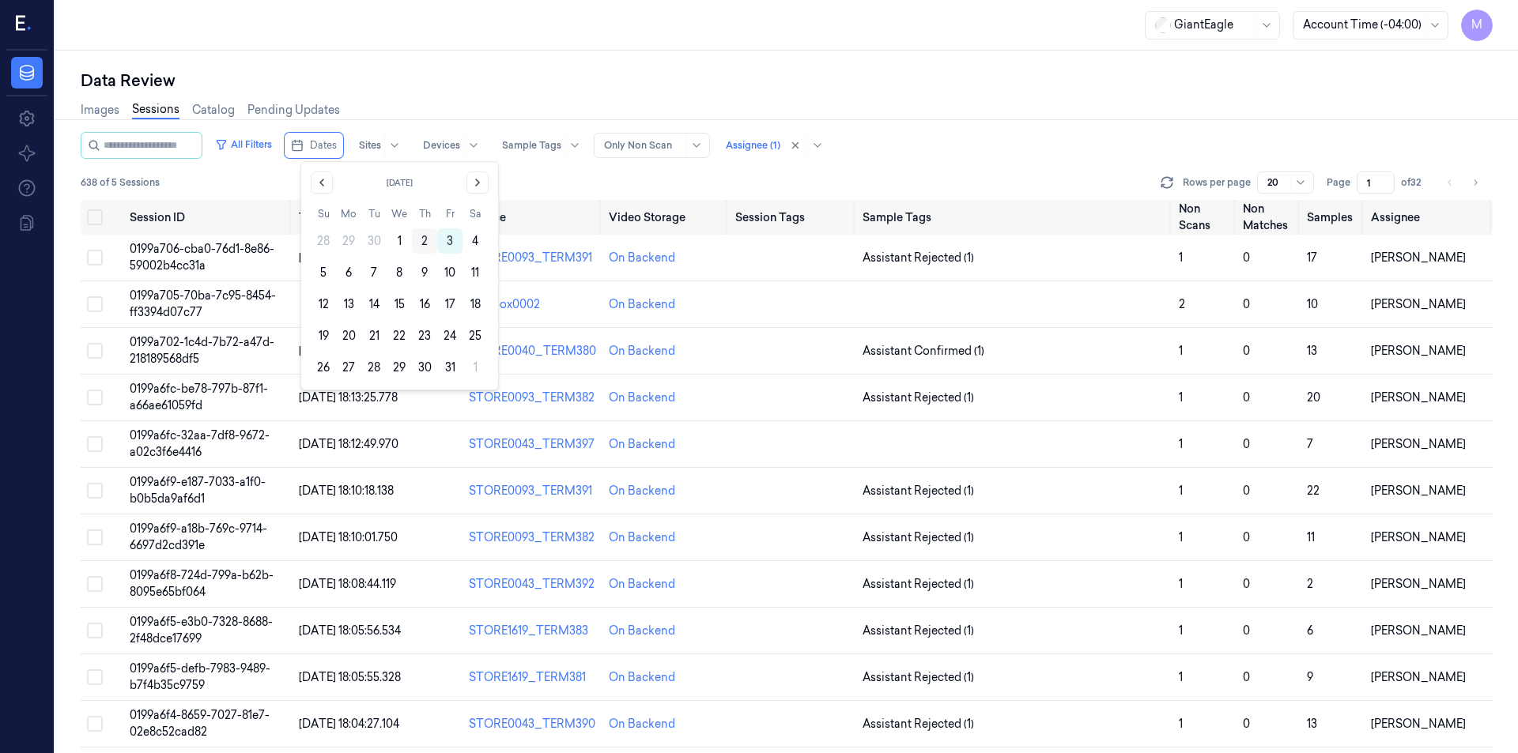
click at [425, 240] on button "2" at bounding box center [424, 240] width 25 height 25
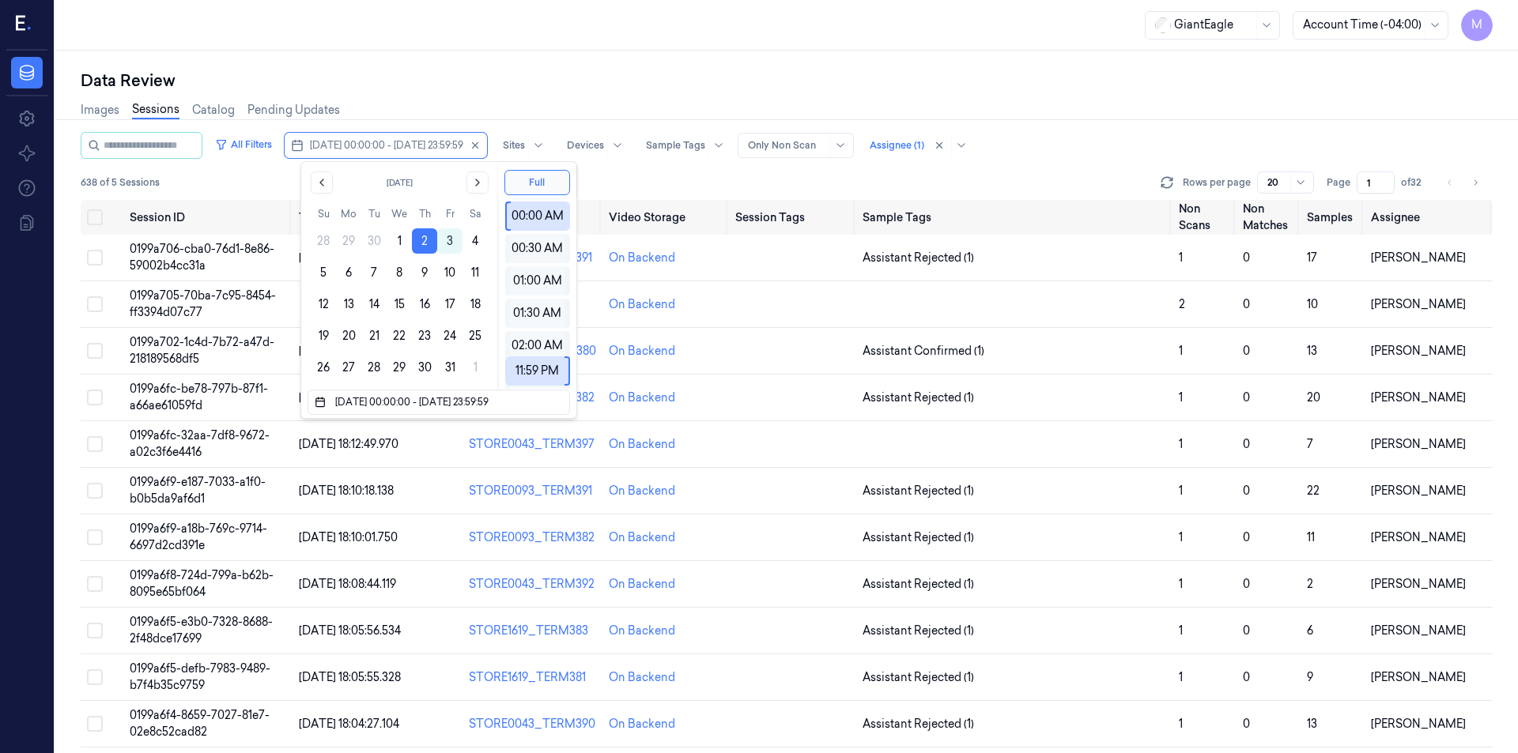
click at [538, 95] on div "Images Sessions Catalog Pending Updates" at bounding box center [787, 112] width 1412 height 40
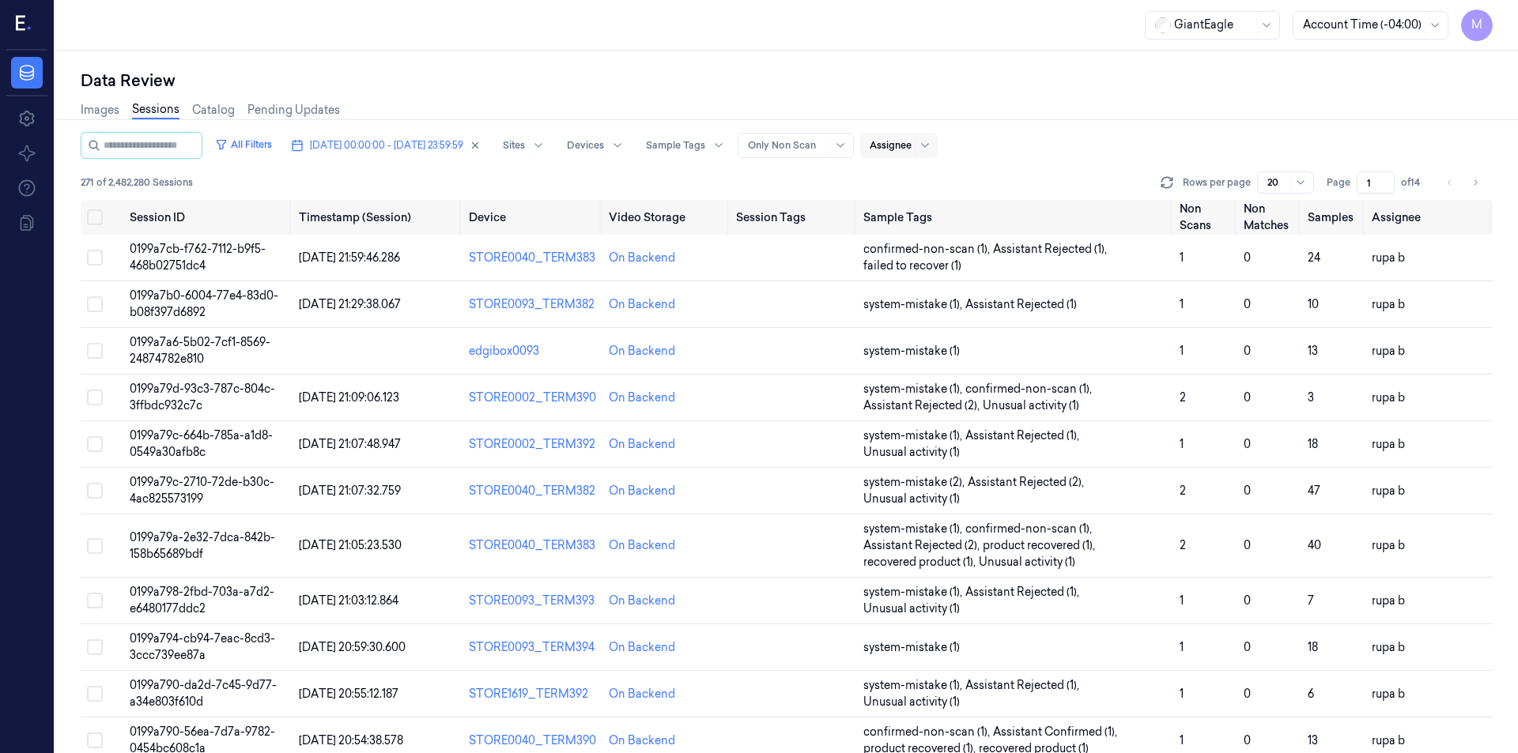
click at [1249, 121] on div "Images Sessions Catalog Pending Updates" at bounding box center [787, 112] width 1412 height 40
click at [1186, 134] on div "All Filters 02/10/2025 00:00:00 - 02/10/2025 23:59:59 Sites Devices Sample Tags…" at bounding box center [787, 145] width 1412 height 27
click at [1474, 177] on icon "Go to next page" at bounding box center [1474, 182] width 9 height 13
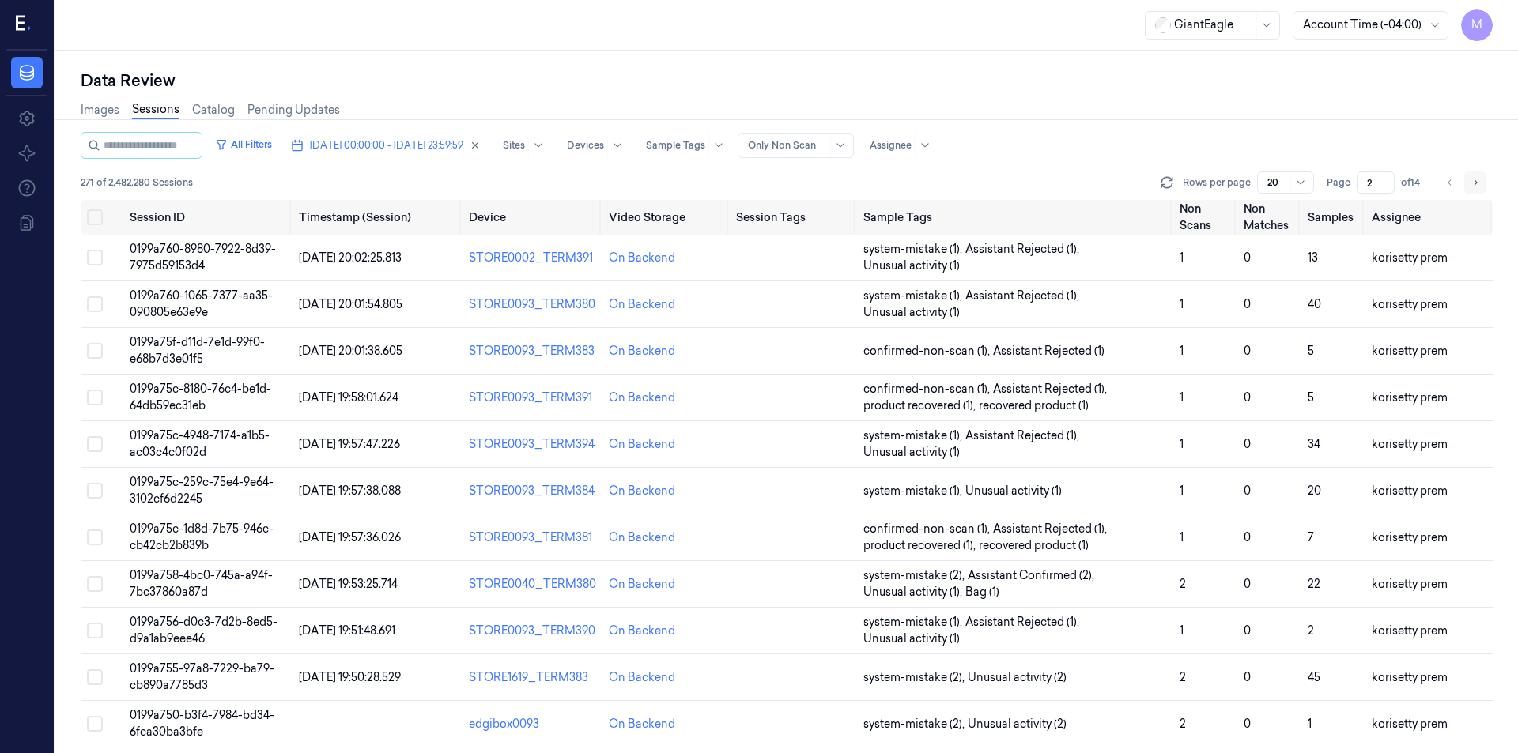
click at [1474, 177] on icon "Go to next page" at bounding box center [1474, 182] width 9 height 13
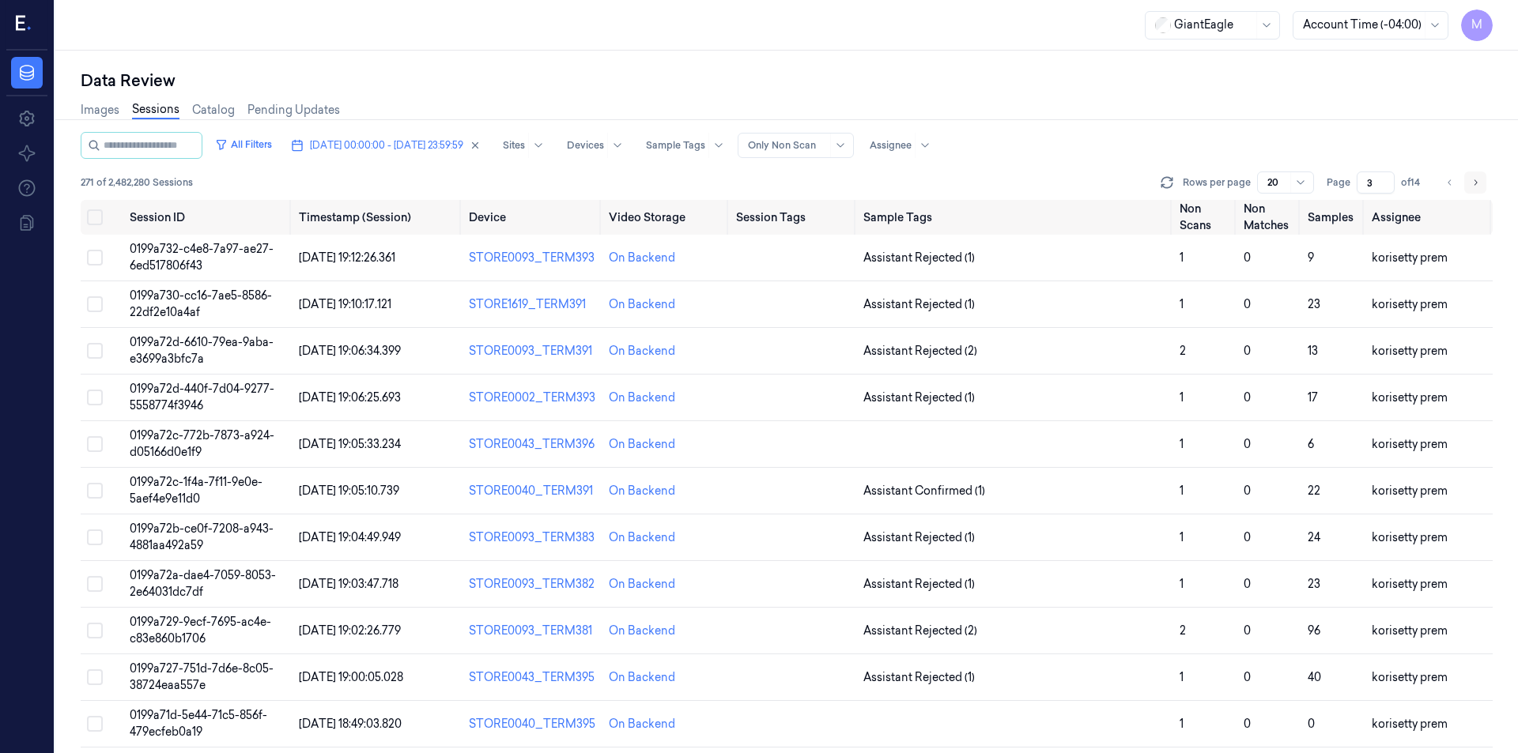
click at [1474, 177] on icon "Go to next page" at bounding box center [1474, 182] width 9 height 13
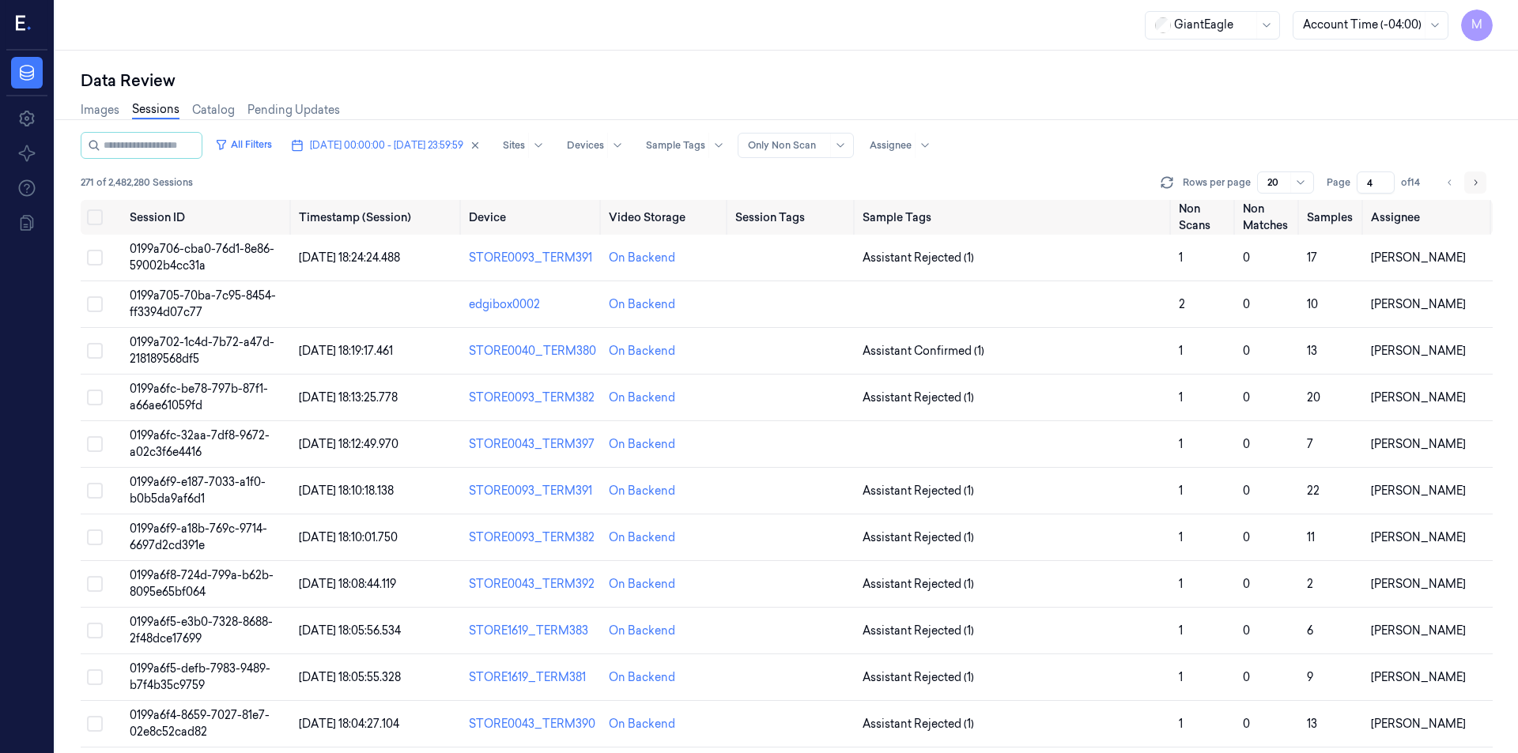
click at [1474, 177] on icon "Go to next page" at bounding box center [1474, 182] width 9 height 13
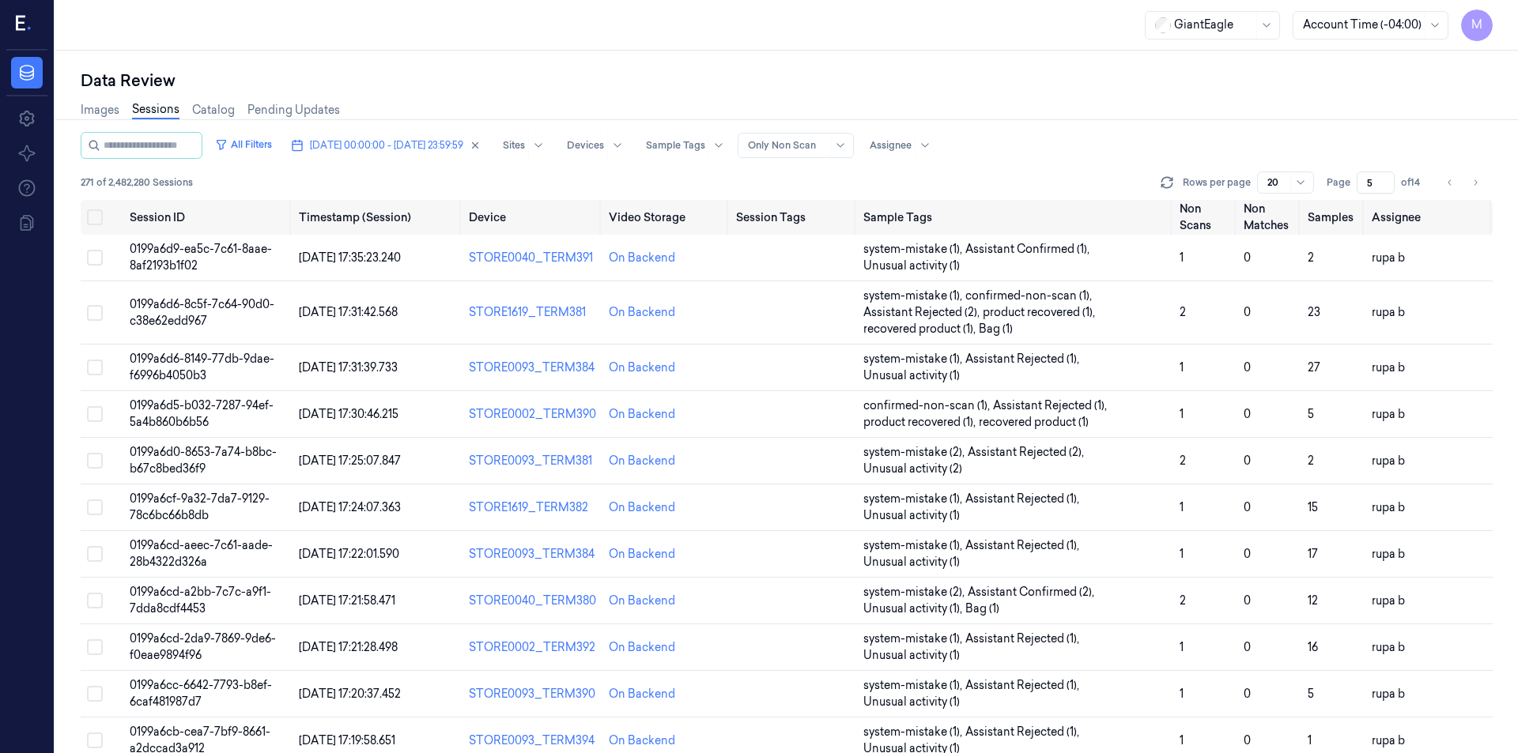
click at [1096, 77] on div "Data Review" at bounding box center [787, 81] width 1412 height 22
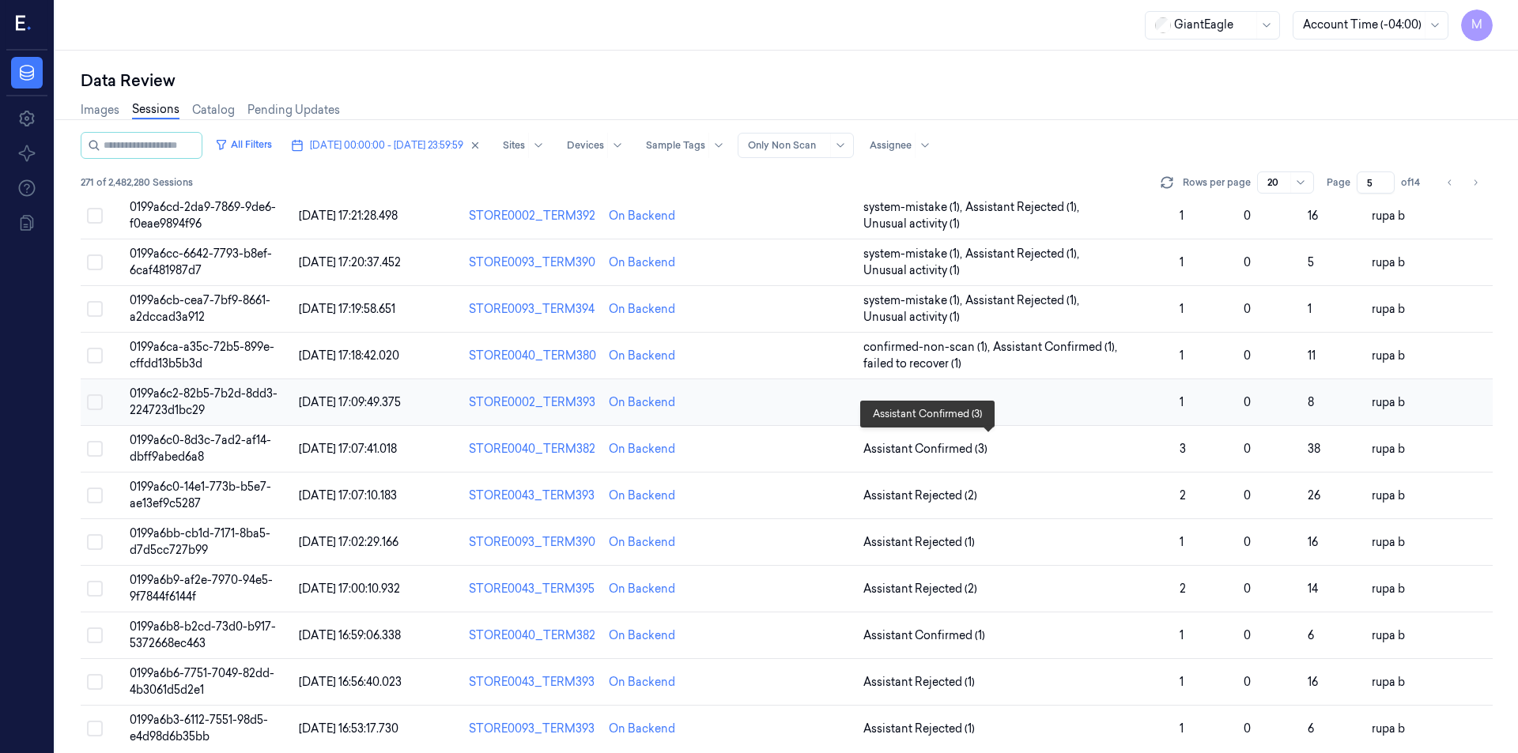
scroll to position [443, 0]
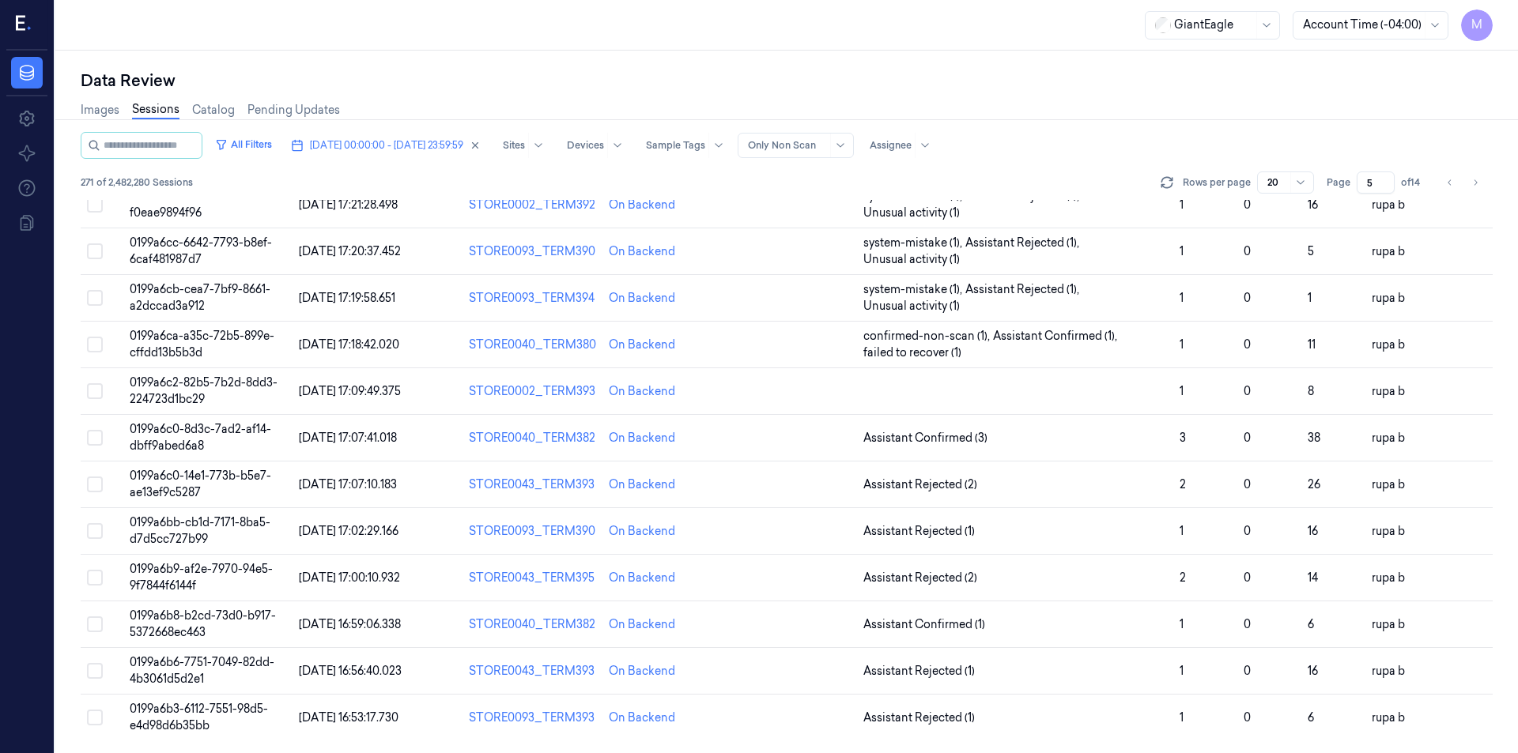
click at [1180, 81] on div "Data Review" at bounding box center [787, 81] width 1412 height 22
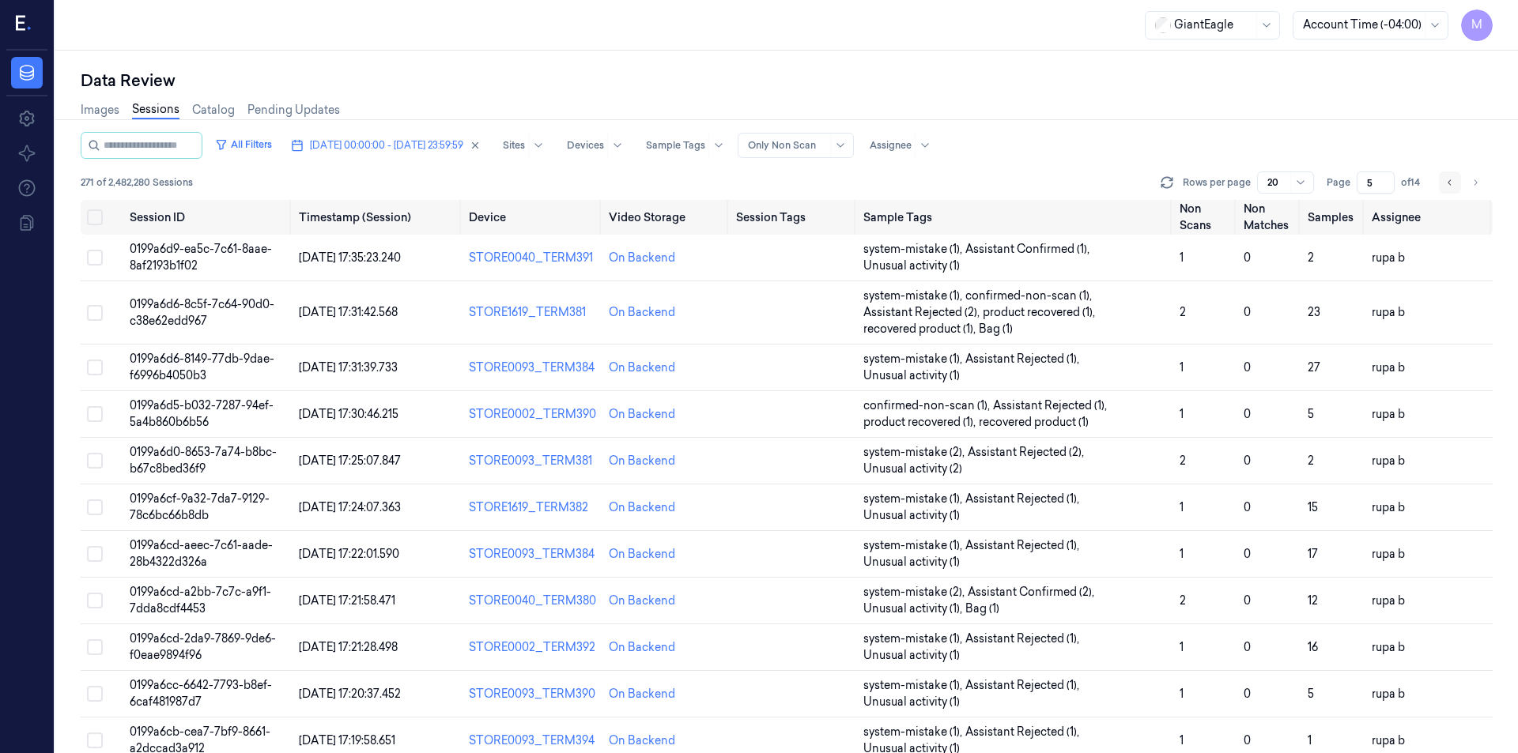
click at [1455, 179] on button "Go to previous page" at bounding box center [1450, 183] width 22 height 22
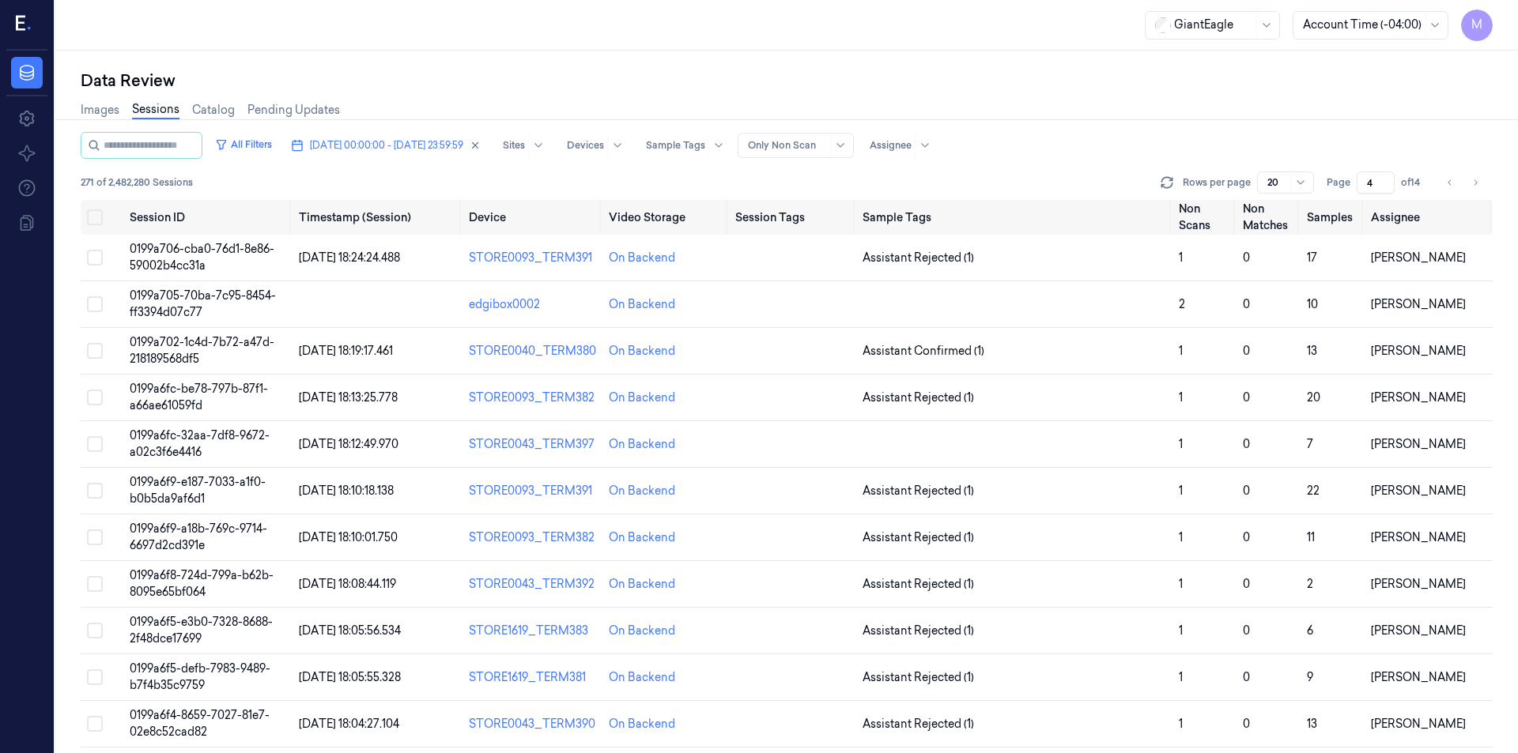
click at [1159, 84] on div "Data Review" at bounding box center [787, 81] width 1412 height 22
click at [1443, 176] on button "Go to previous page" at bounding box center [1450, 183] width 22 height 22
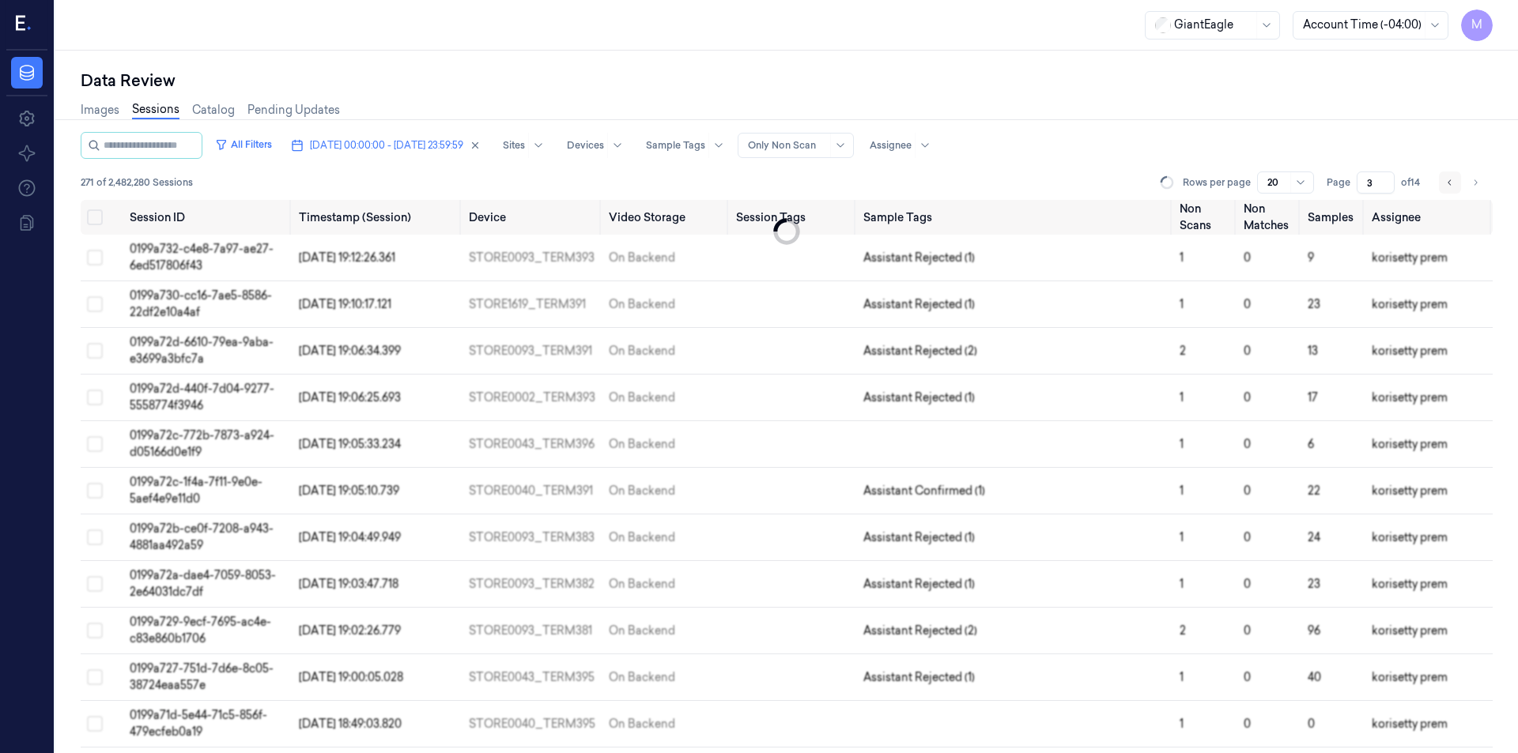
click at [1443, 176] on button "Go to previous page" at bounding box center [1450, 183] width 22 height 22
type input "2"
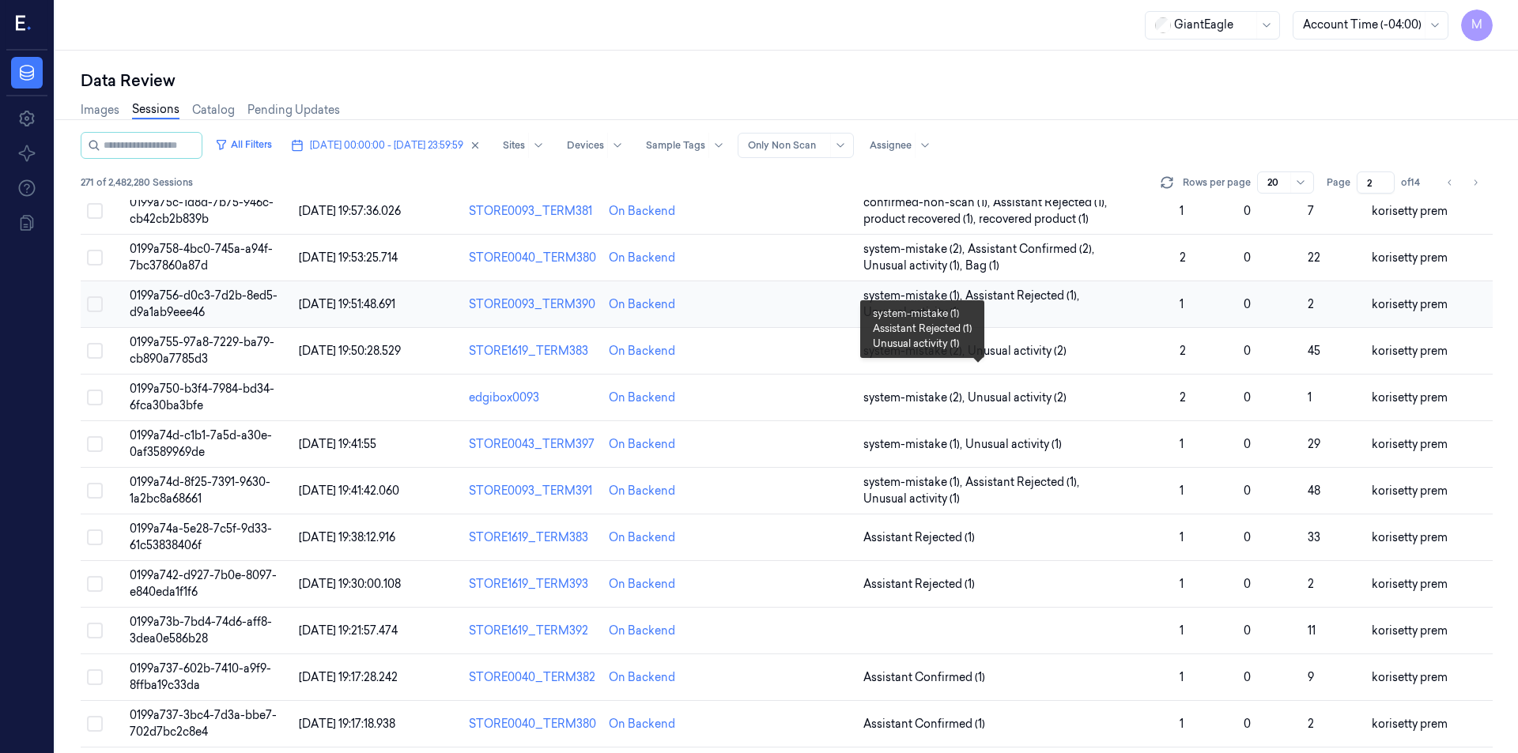
scroll to position [426, 0]
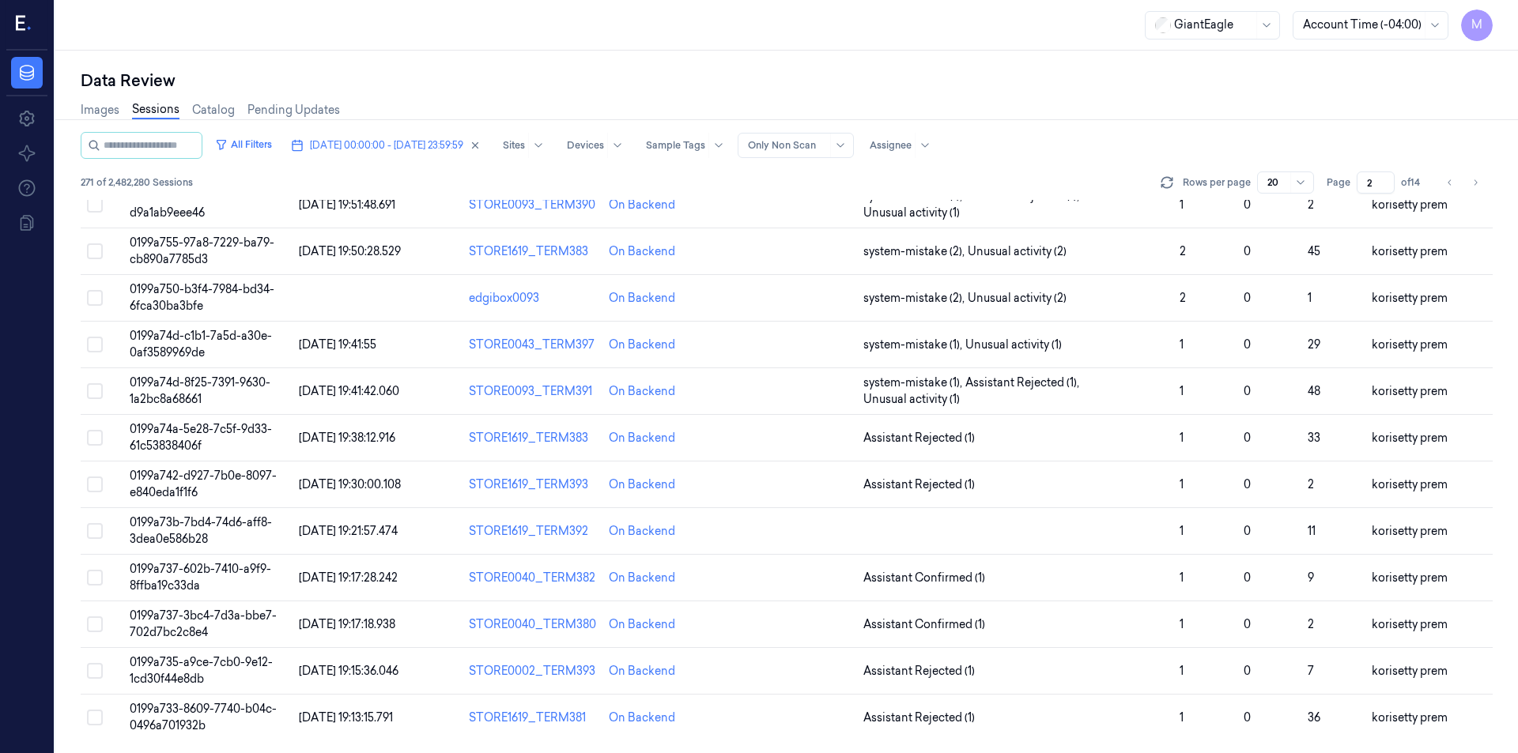
click at [982, 81] on div "Data Review" at bounding box center [787, 81] width 1412 height 22
